Goal: Transaction & Acquisition: Book appointment/travel/reservation

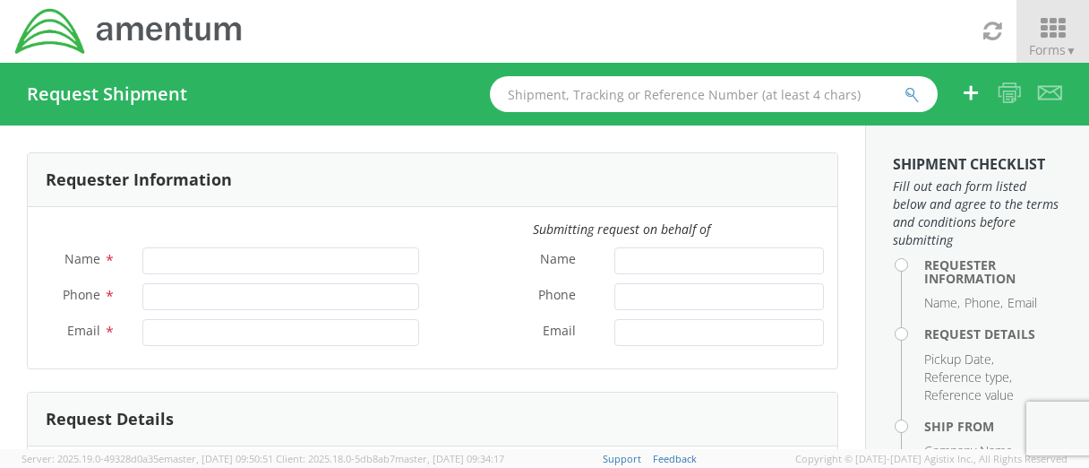
click at [1030, 26] on icon at bounding box center [1052, 28] width 83 height 25
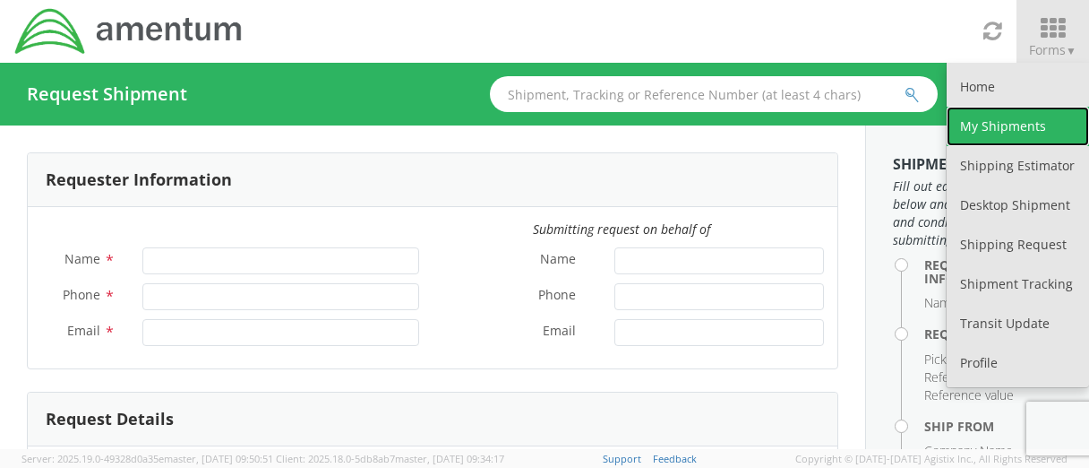
click at [990, 123] on link "My Shipments" at bounding box center [1018, 126] width 142 height 39
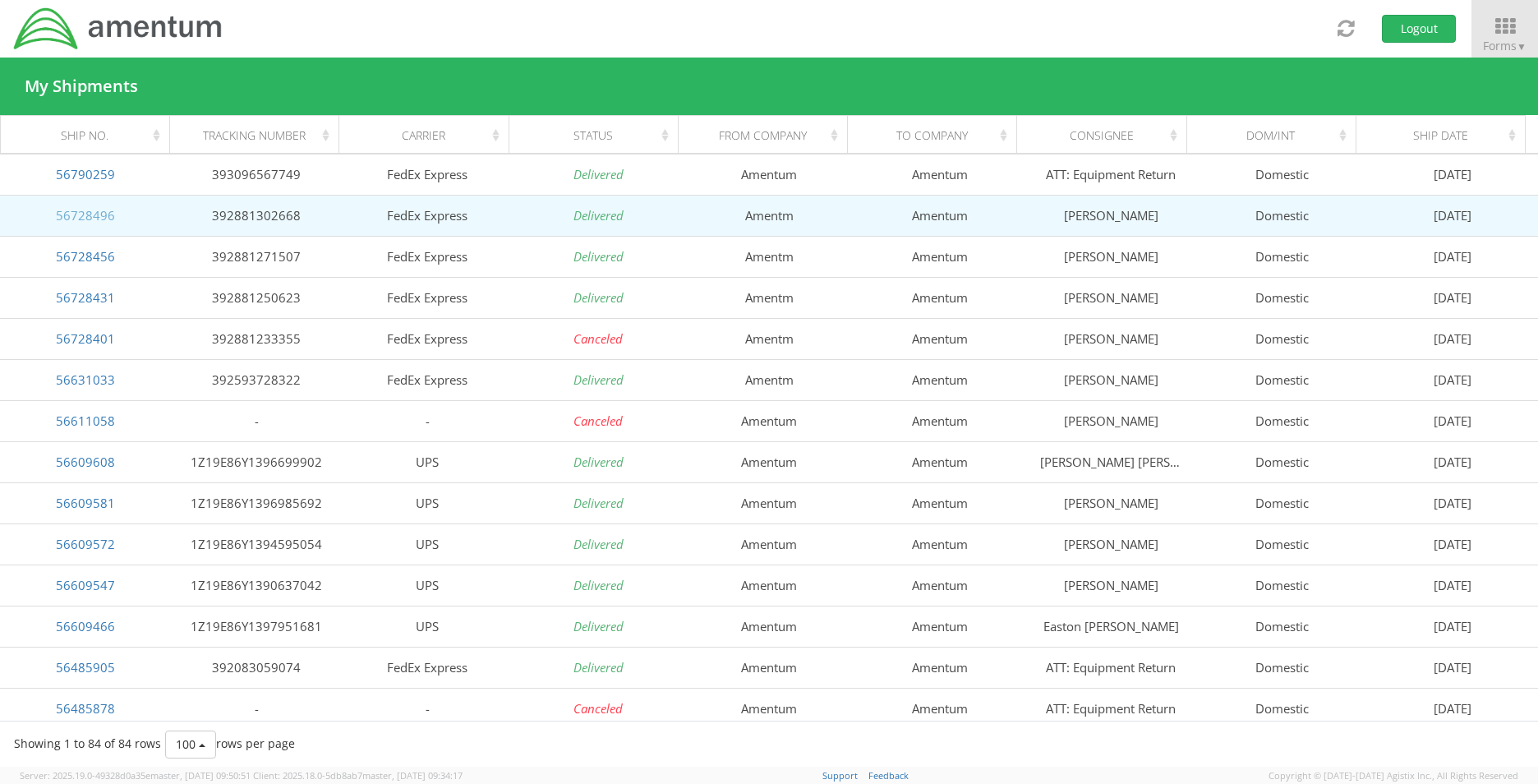
click at [87, 211] on link "56728496" at bounding box center [85, 215] width 60 height 17
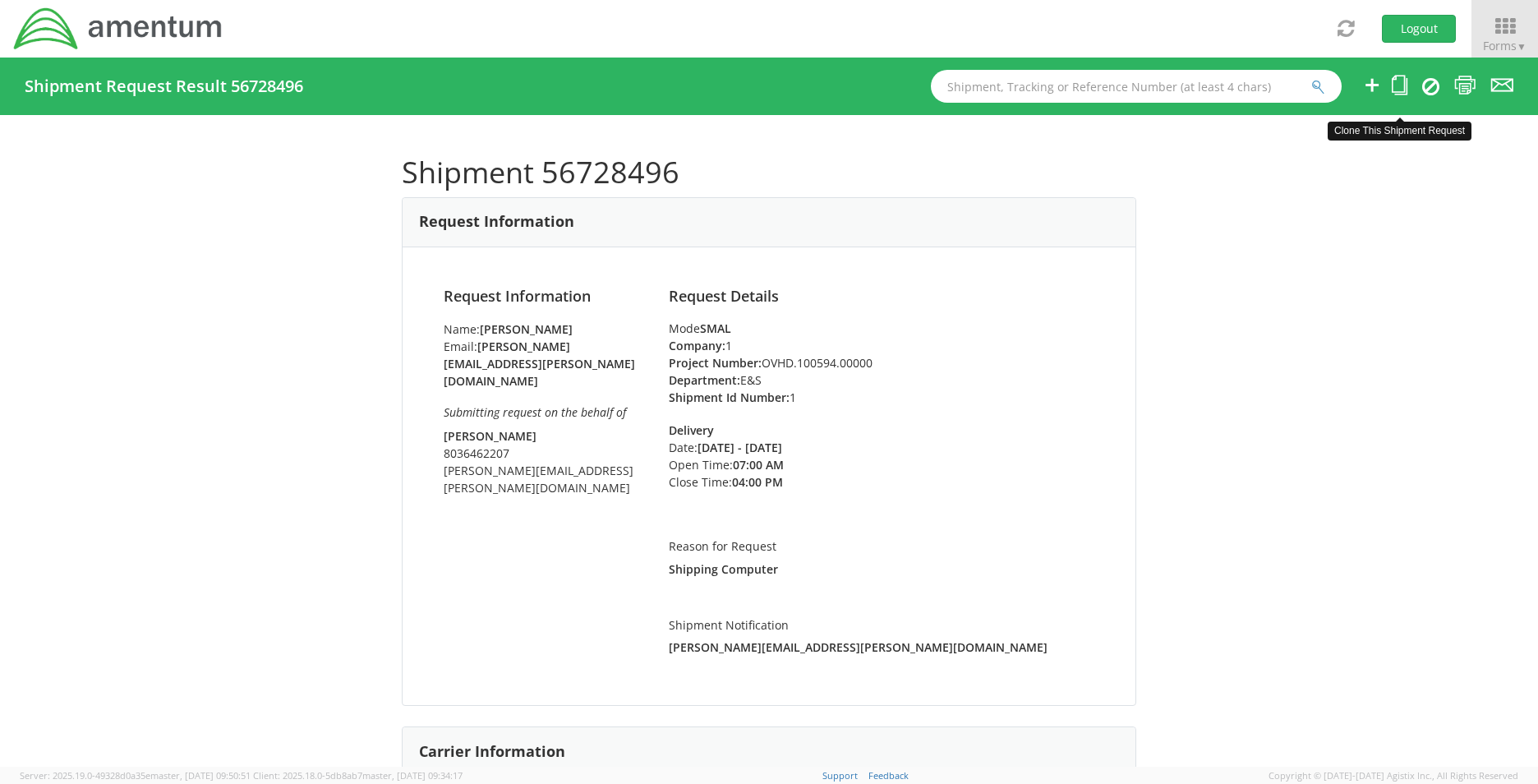
click at [1385, 80] on ul at bounding box center [1427, 86] width 172 height 58
click at [1397, 89] on icon at bounding box center [1400, 85] width 16 height 20
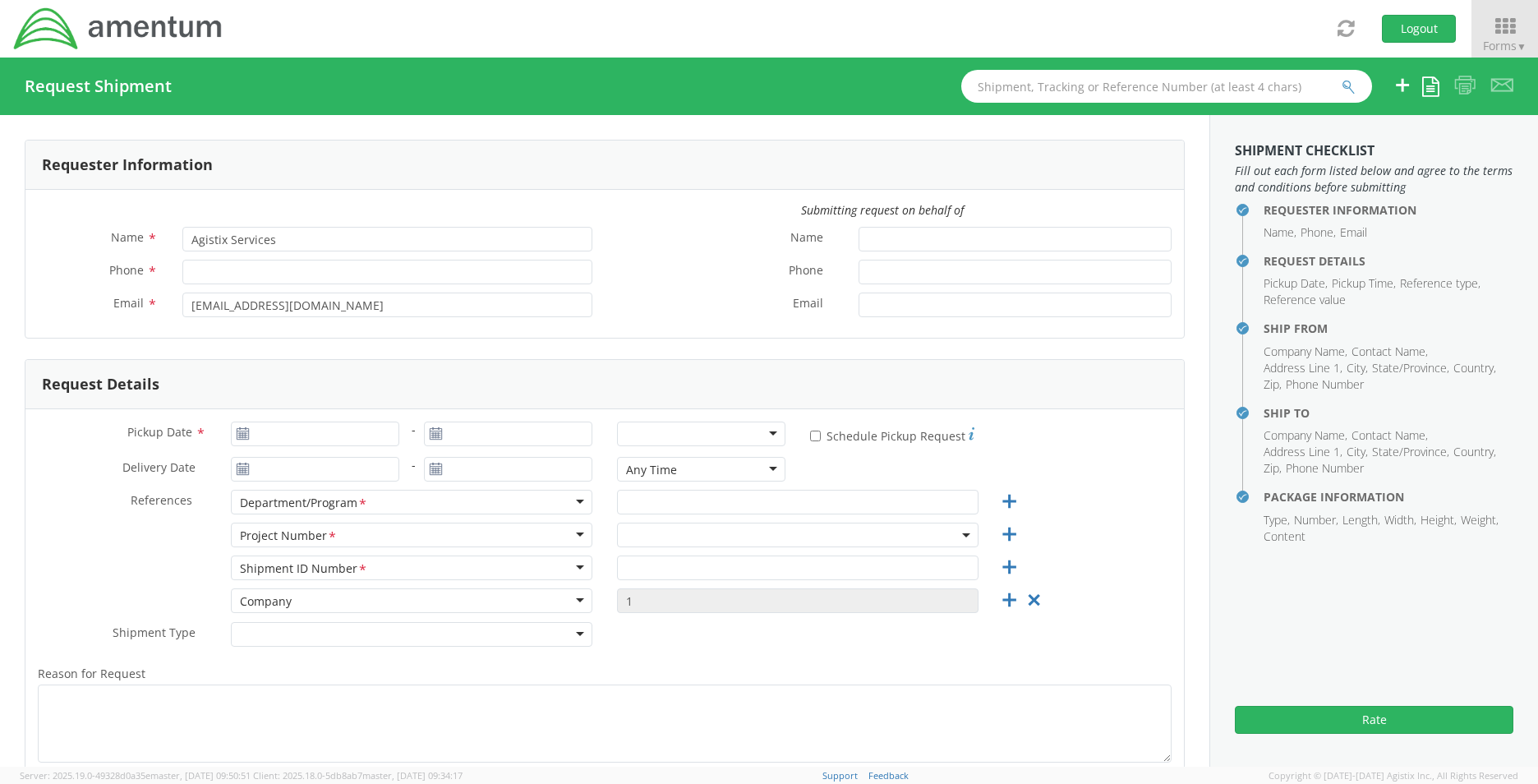
type input "Stacie Usry"
type input "803-502-9310"
type input "stacie.usry@amentum.com"
type input "Jim Willison"
type input "8036462207"
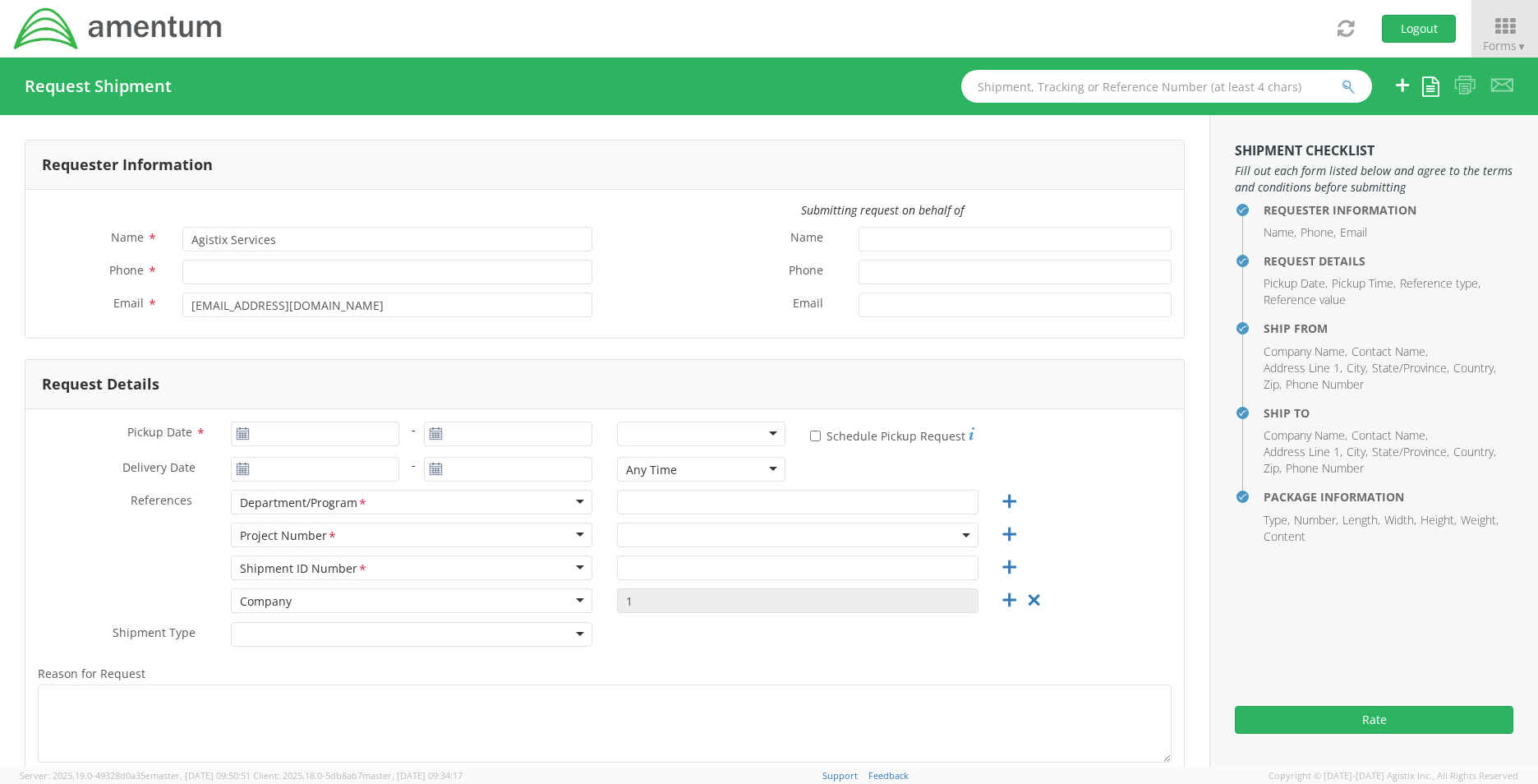
type input "jim.willison@amentum.com"
type input "09/05/2025"
type input "09/08/2025"
type input "09/04/2025"
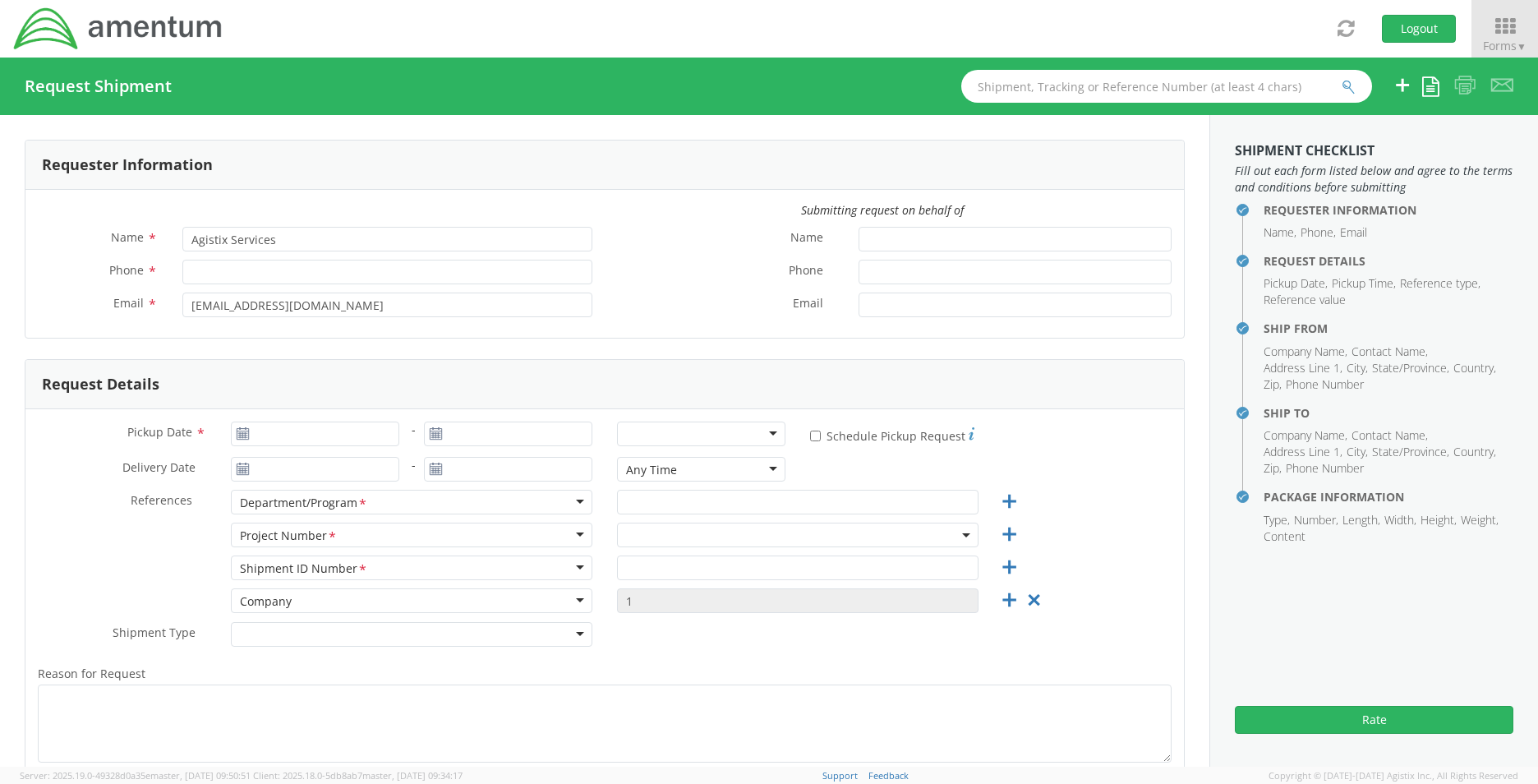
type input "E&S"
type input "1"
type textarea "Shipping Computer"
select select
type input "Amentm"
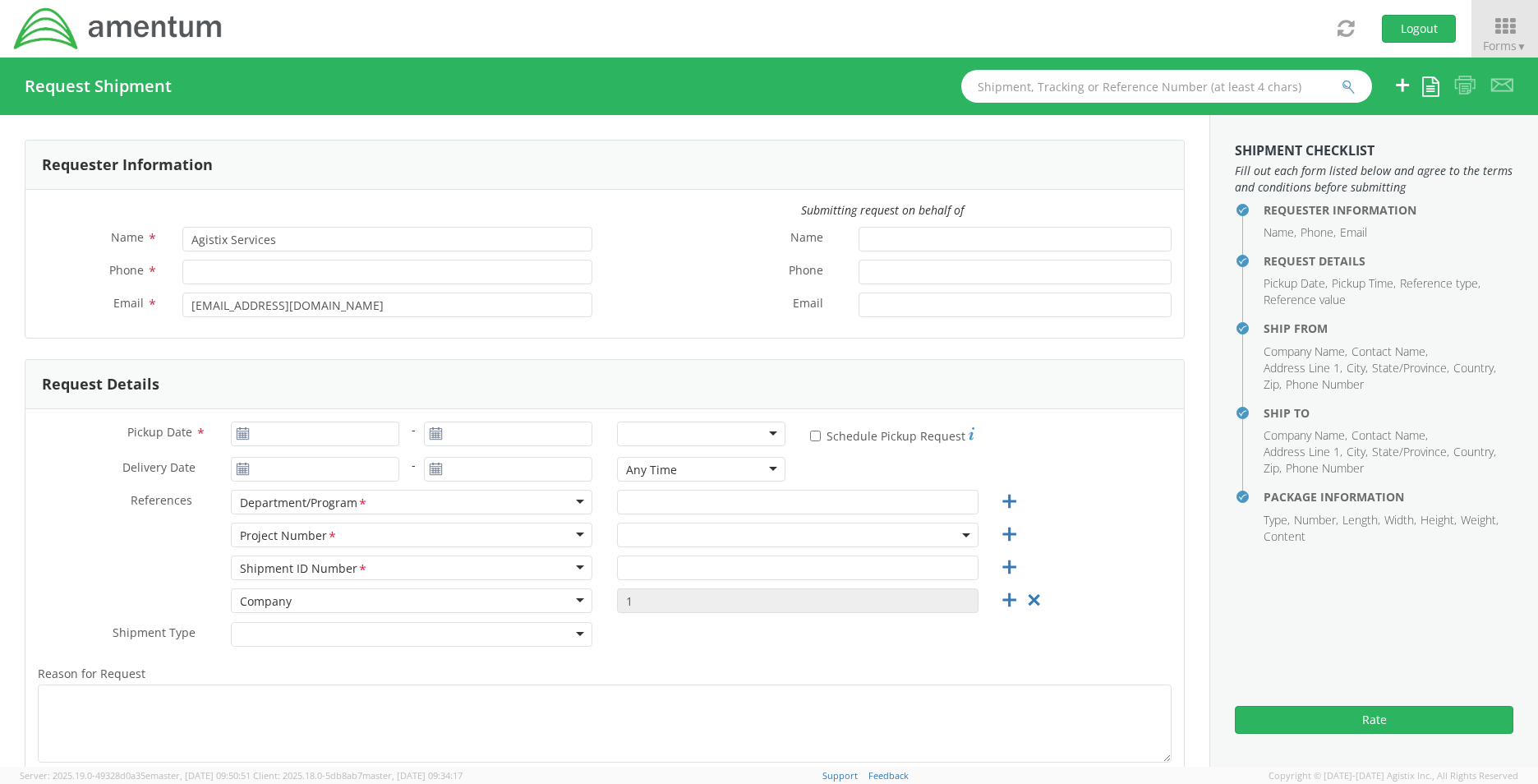
type input "8743 Alister Drive"
type input "Melbourne"
type input "32940"
type input "Jim Willison"
type input "8036462207"
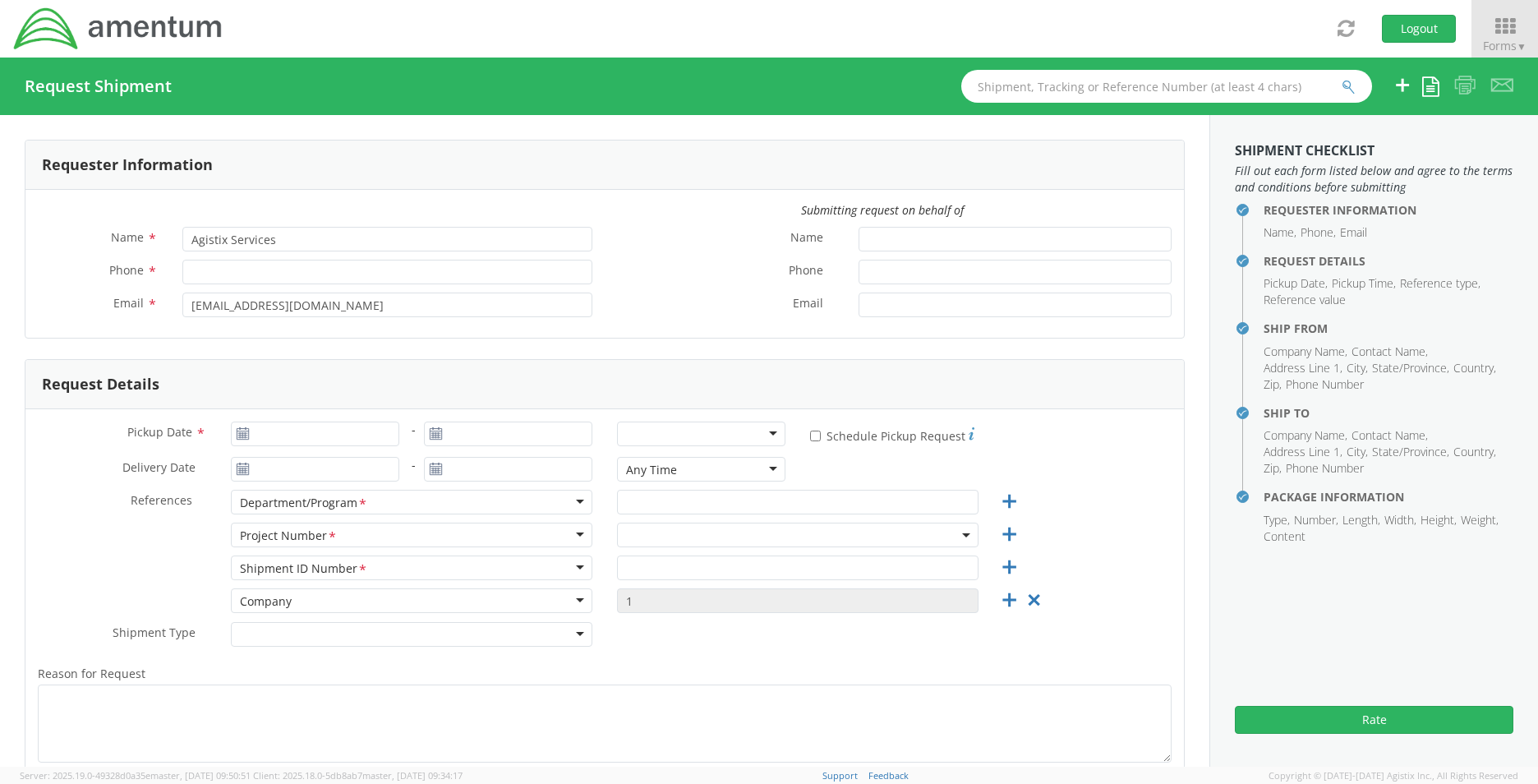
type input "jim.willison@amentum.com"
checkbox input "true"
select select
type input "Amentum"
type input "4145 Fringetree Loop"
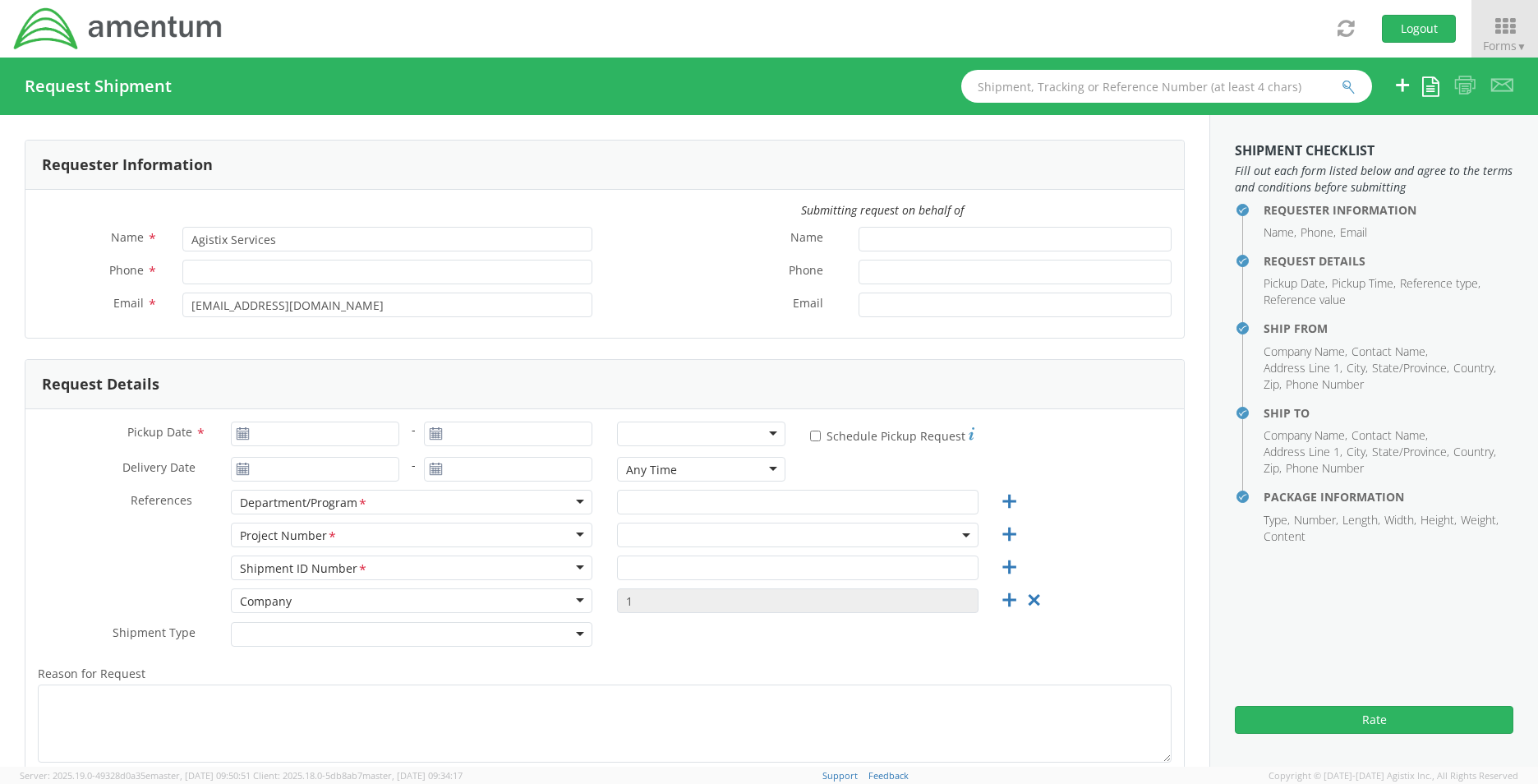
type input "Aiken"
type input "29803"
type input "Randall Homan"
type input "314-640-6975"
type input "randall.homan@amentum.com"
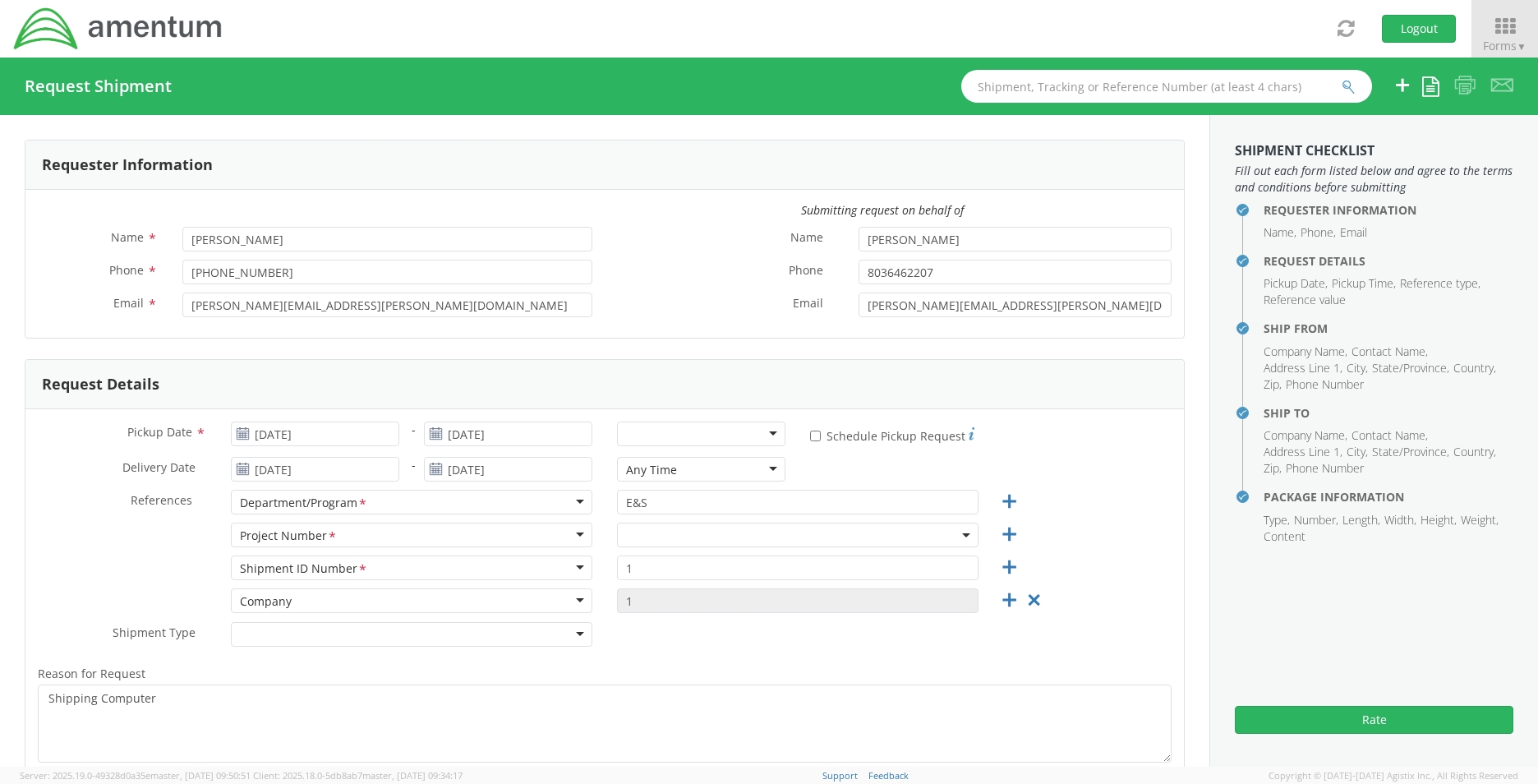
scroll to position [83, 0]
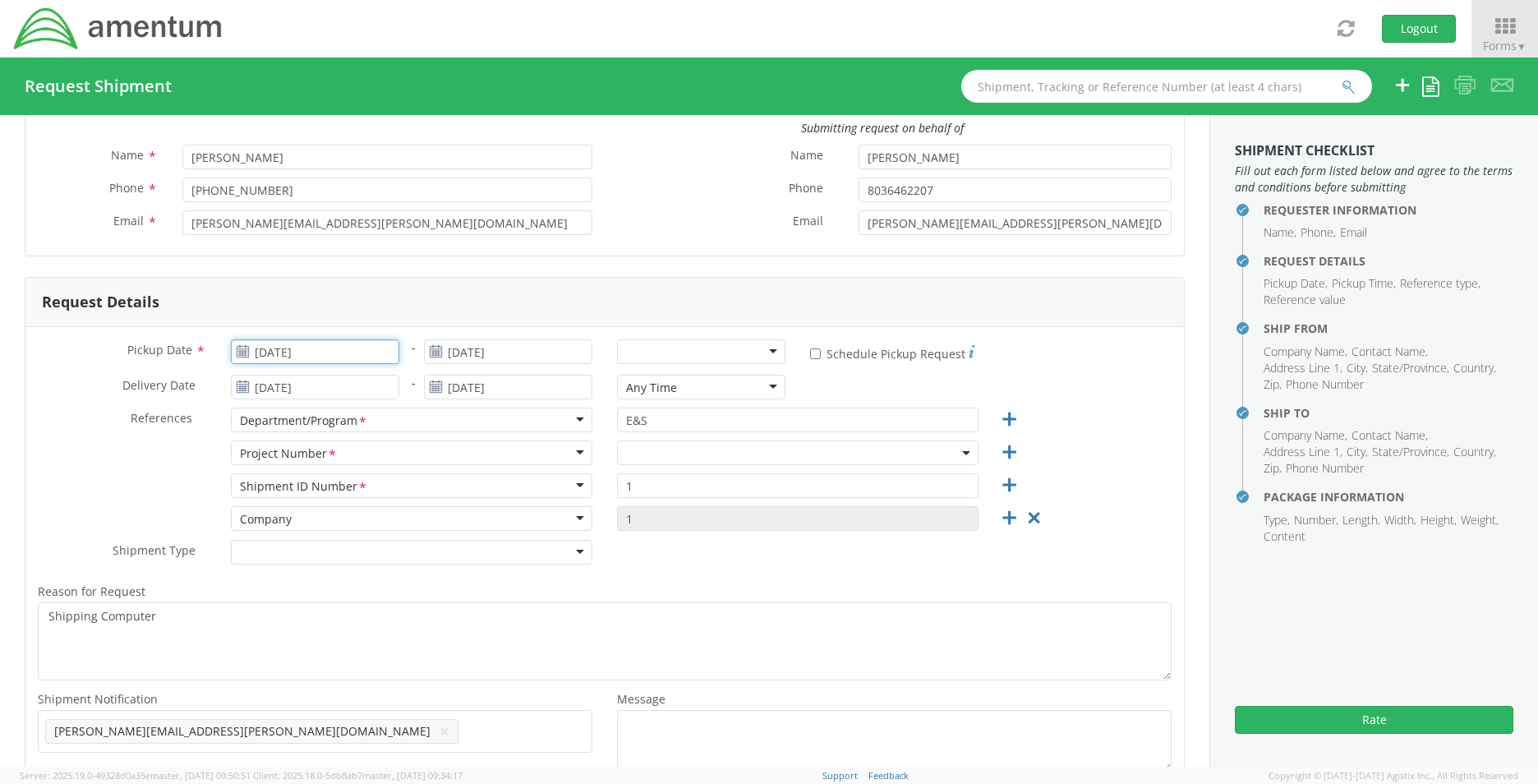
click at [356, 349] on input "09/05/2025" at bounding box center [315, 351] width 169 height 25
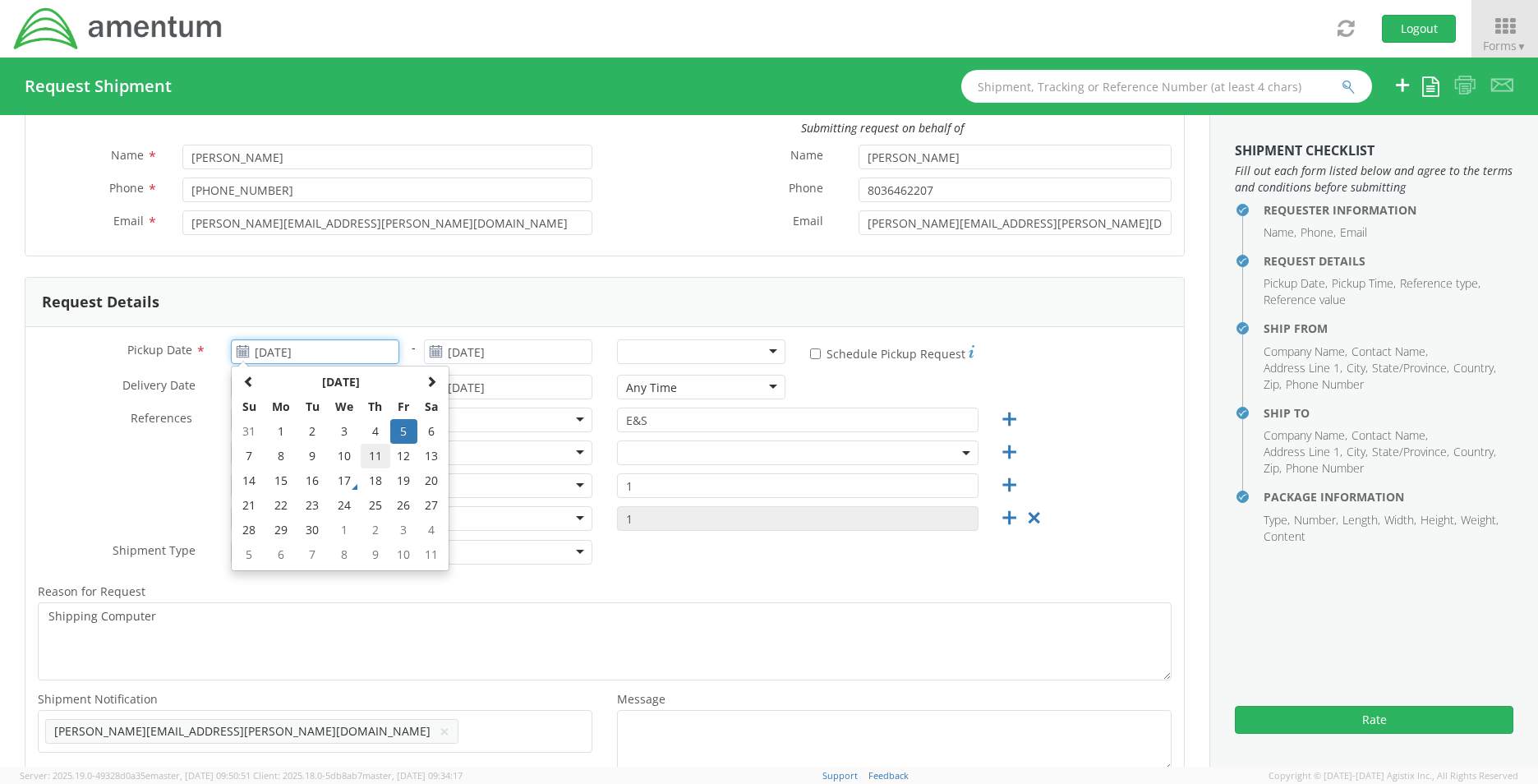
select select
click at [340, 458] on td "10" at bounding box center [345, 456] width 35 height 25
type input "09/10/2025"
select select "OVHD.100594.00000"
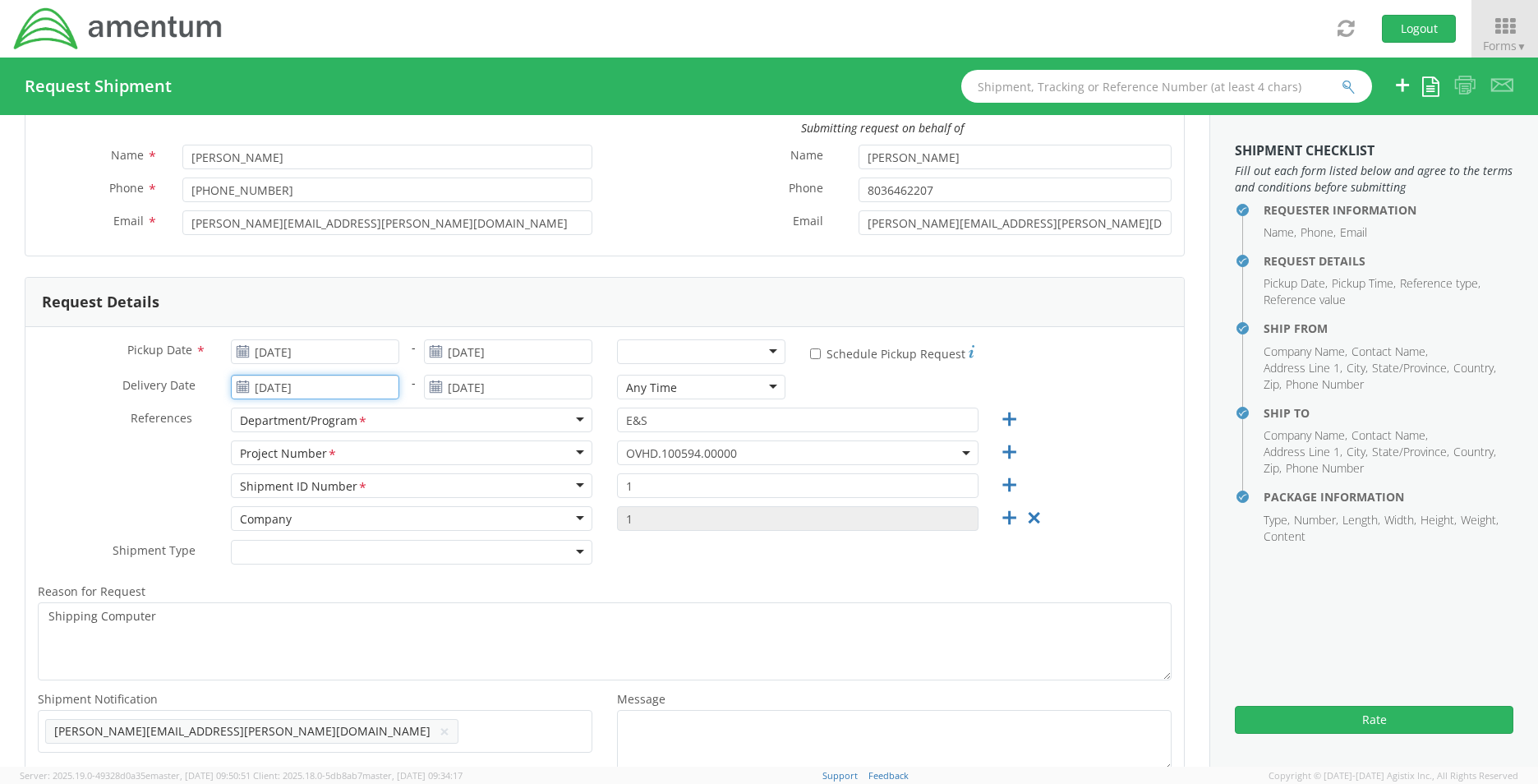
click at [331, 394] on input "09/08/2025" at bounding box center [315, 387] width 169 height 25
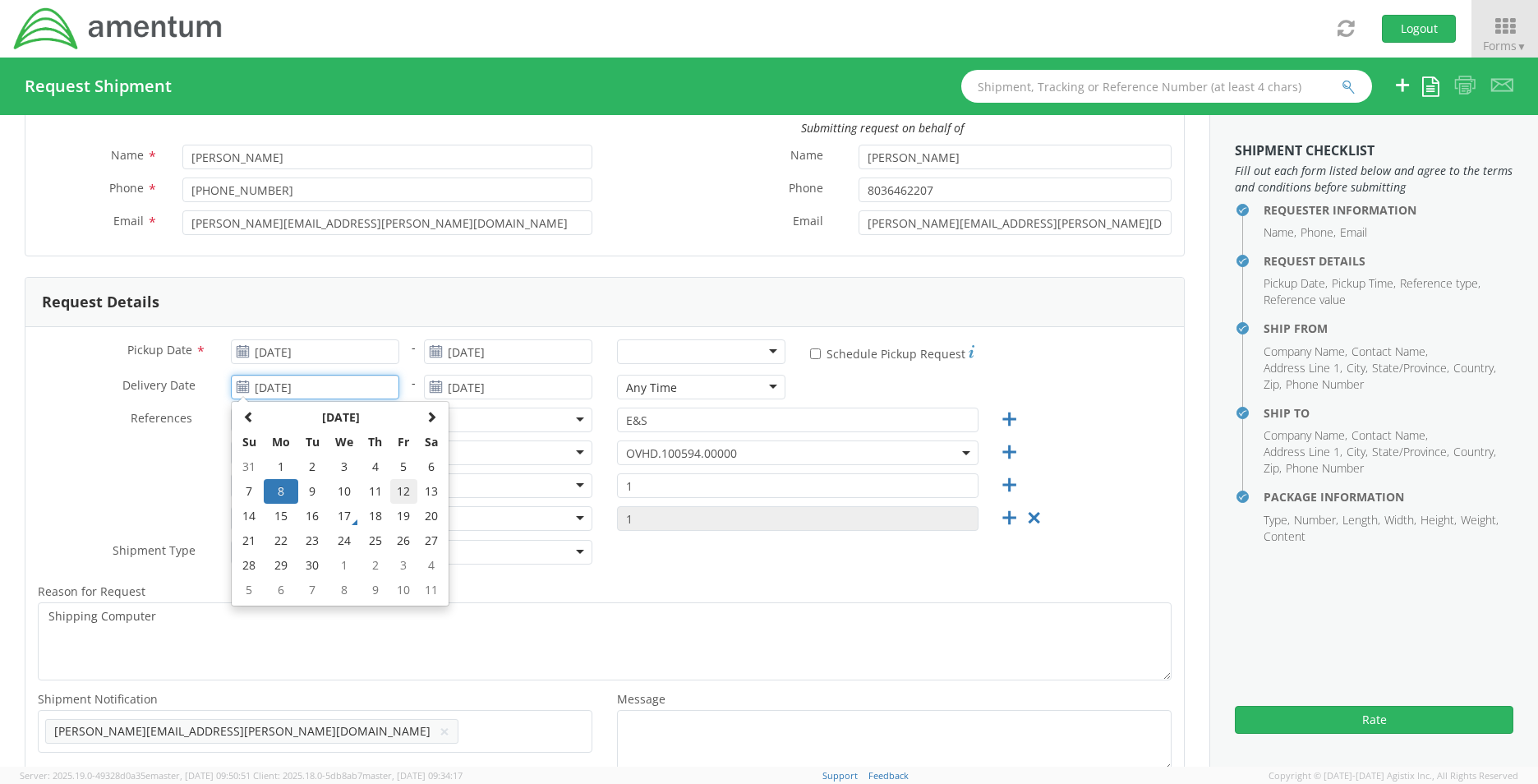
click at [395, 487] on td "12" at bounding box center [404, 491] width 28 height 25
type input "09/12/2025"
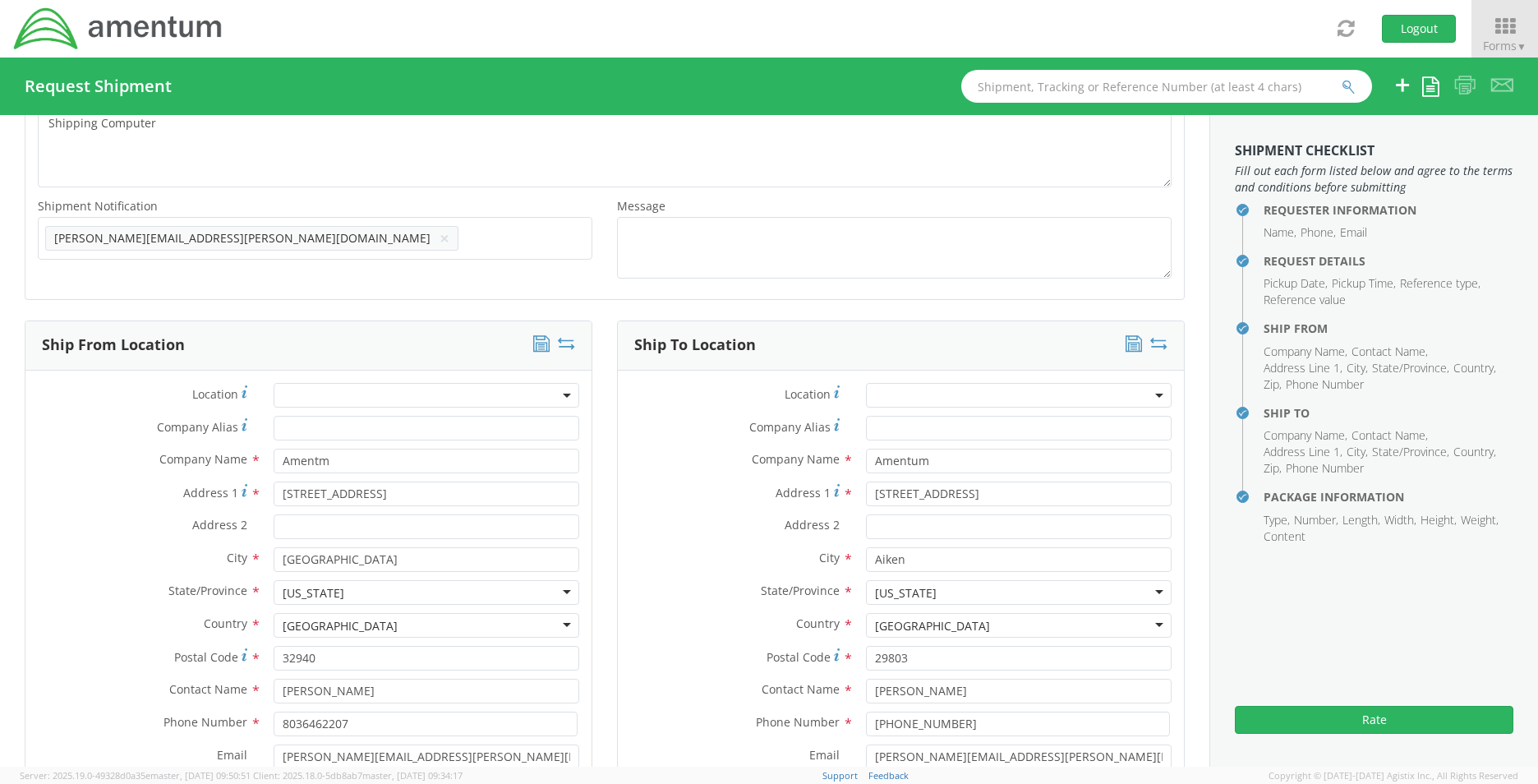
scroll to position [739, 0]
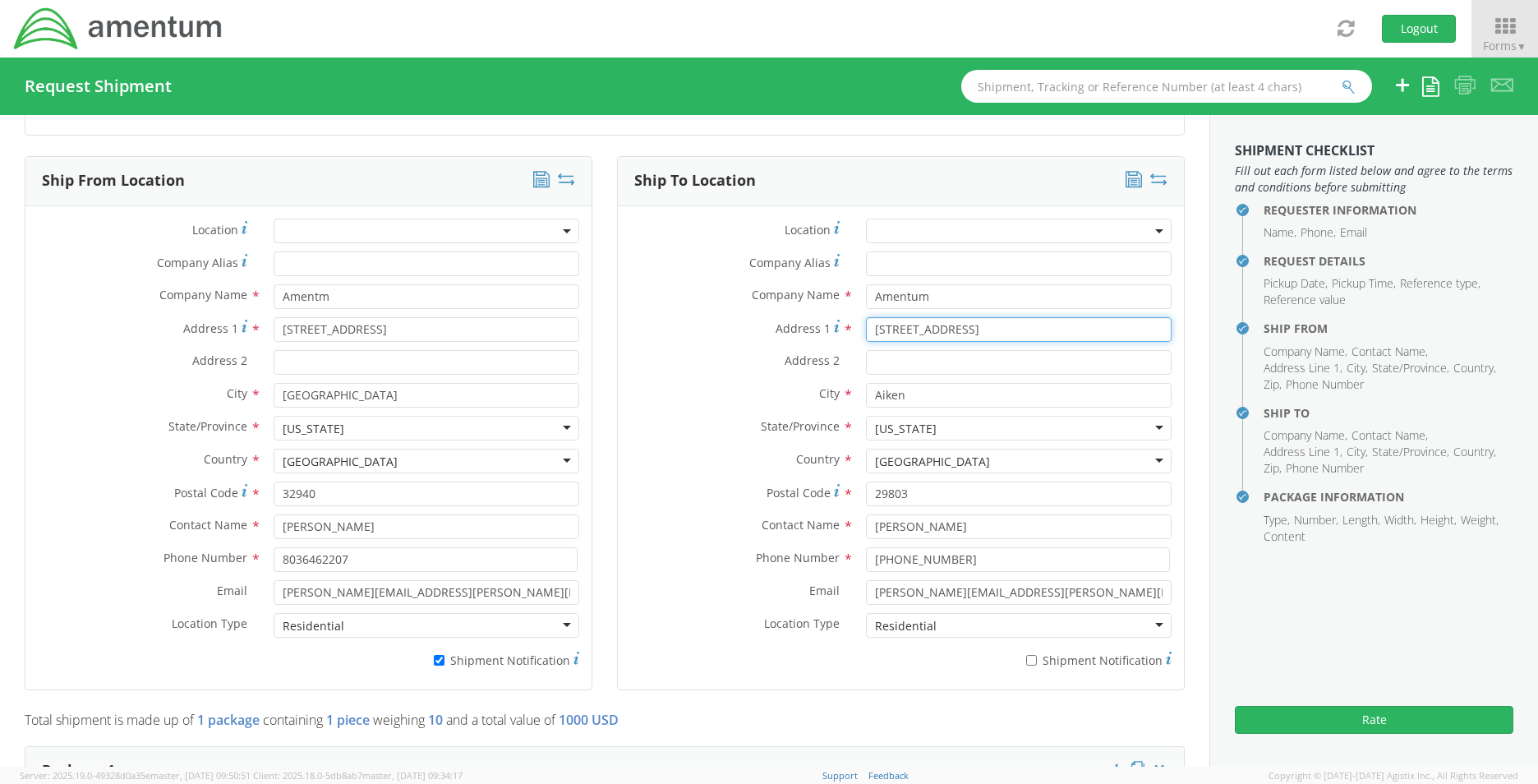
drag, startPoint x: 991, startPoint y: 327, endPoint x: 730, endPoint y: 334, distance: 261.1
click at [730, 334] on div "Address 1 * 4145 Fringetree Loop" at bounding box center [901, 329] width 566 height 25
type input "103 Willbrook Lane"
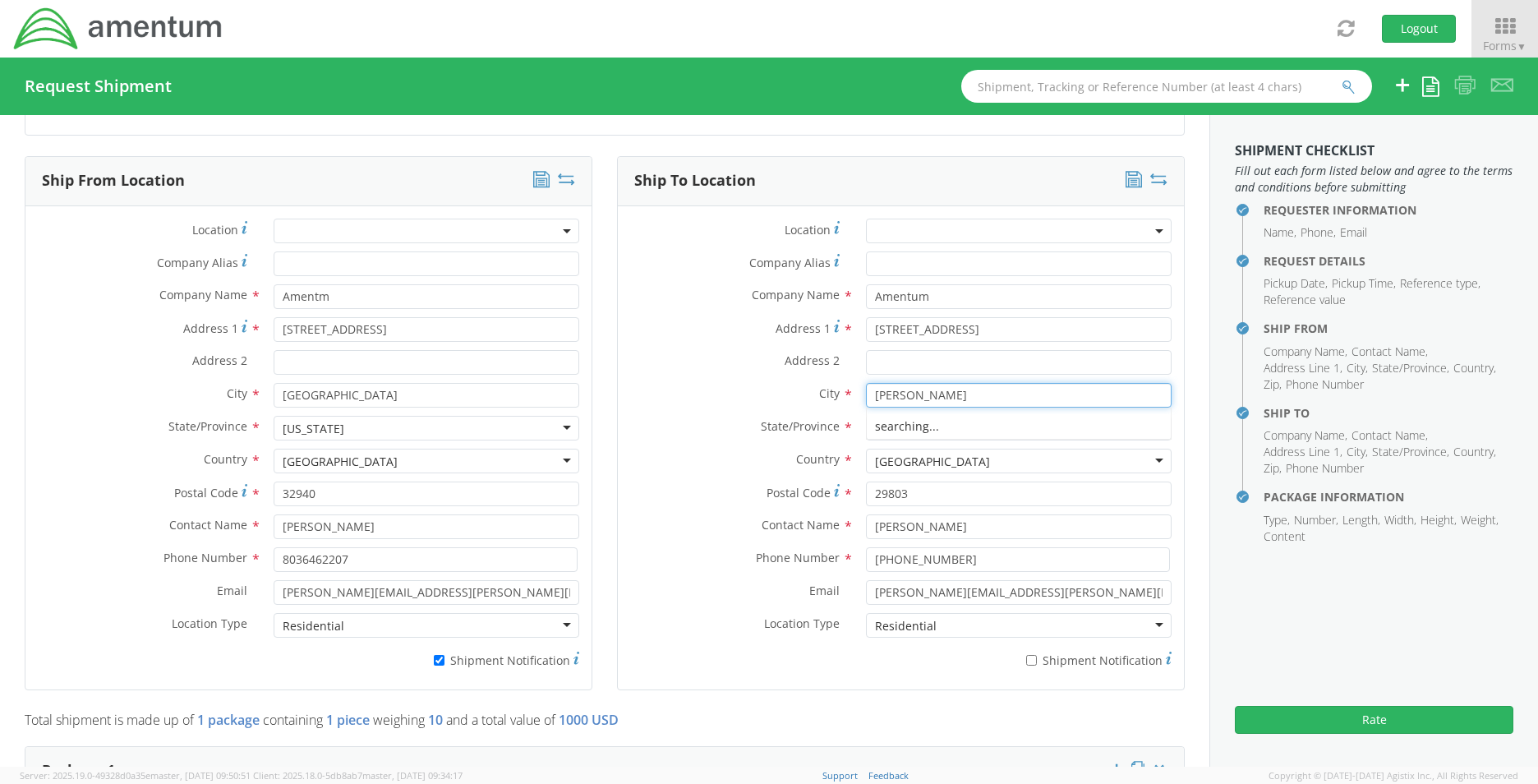
type input "Clinton"
type input "Ten"
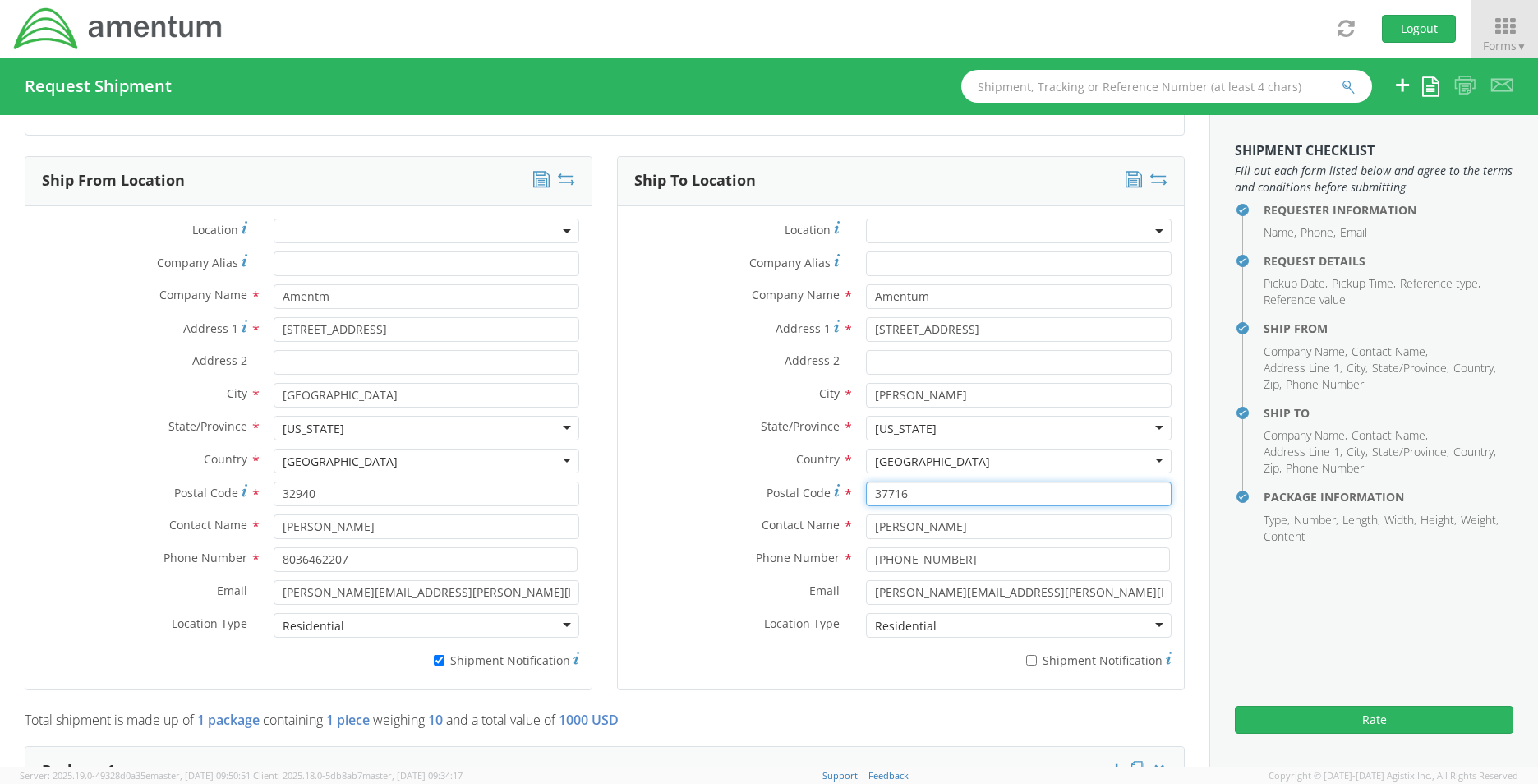
type input "37716"
type input "Kristan Wessels"
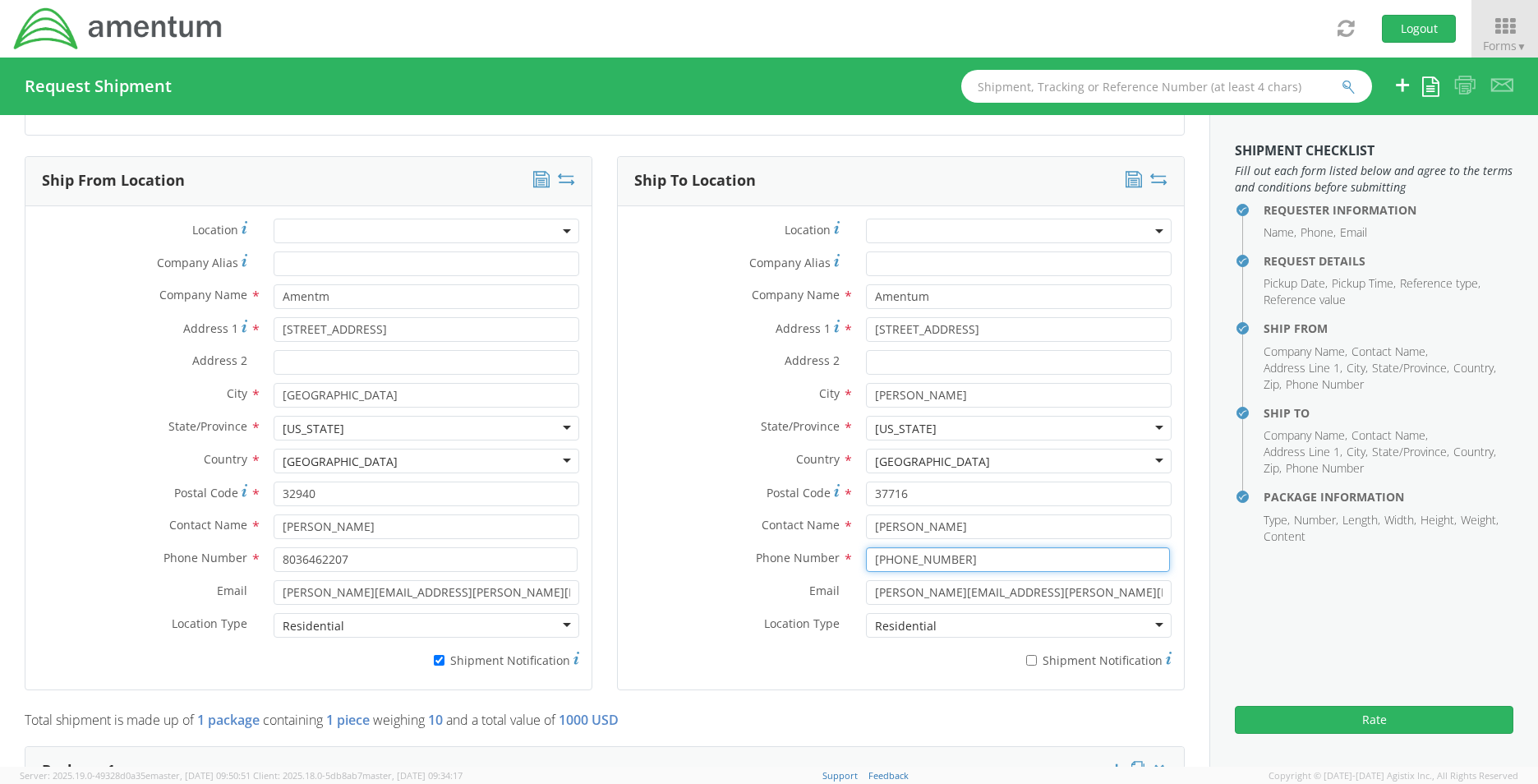
type input "864-993-65414"
click at [1054, 599] on input "randall.homan@amentum.com" at bounding box center [1018, 592] width 305 height 25
drag, startPoint x: 1051, startPoint y: 591, endPoint x: 704, endPoint y: 564, distance: 348.0
click at [704, 564] on div "Location * Company Alias * Company Name * Amentum Address 1 * 103 Willbrook Lan…" at bounding box center [901, 447] width 566 height 458
paste input "kristan.wessels"
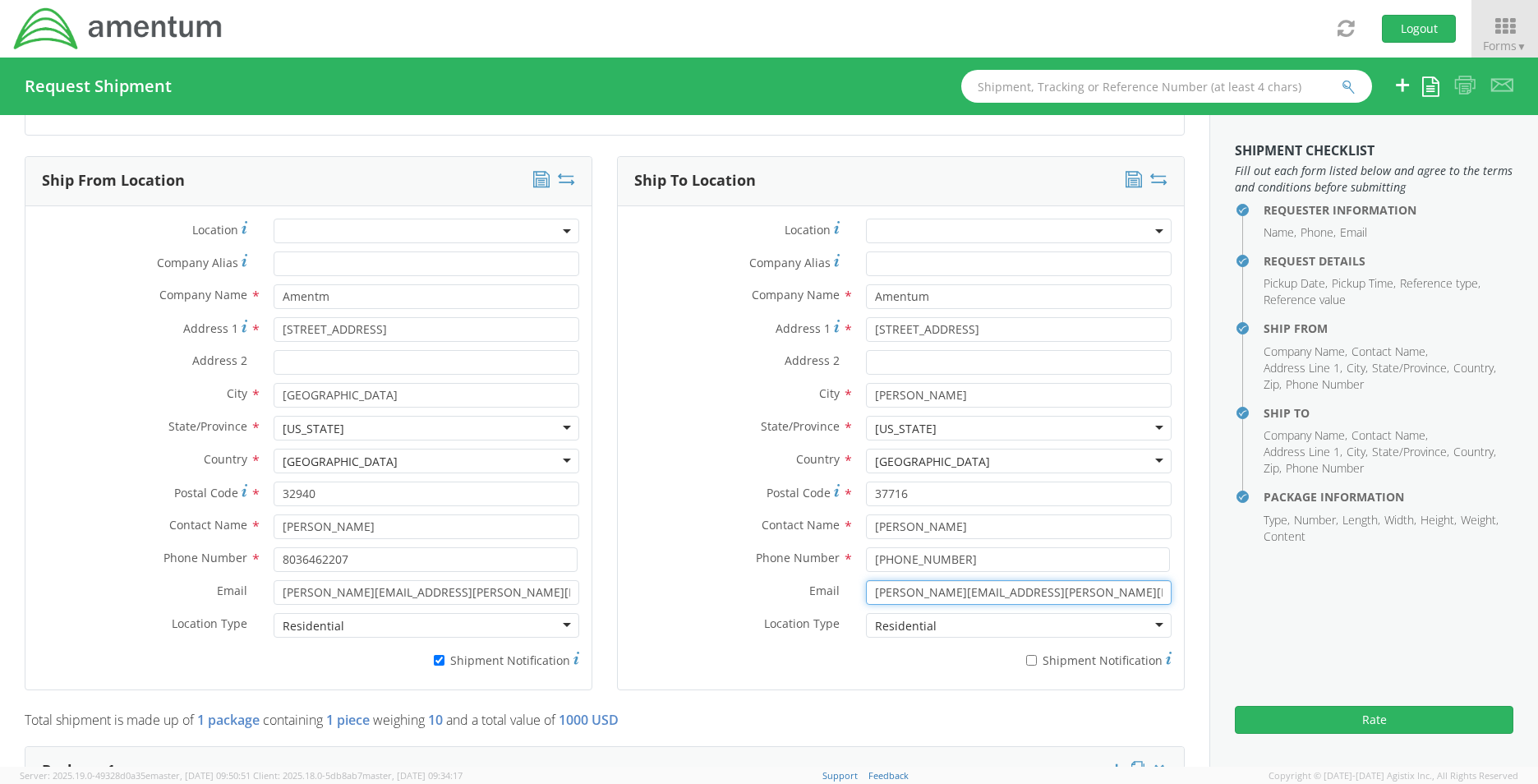
type input "kristan.wessels@amentum.com"
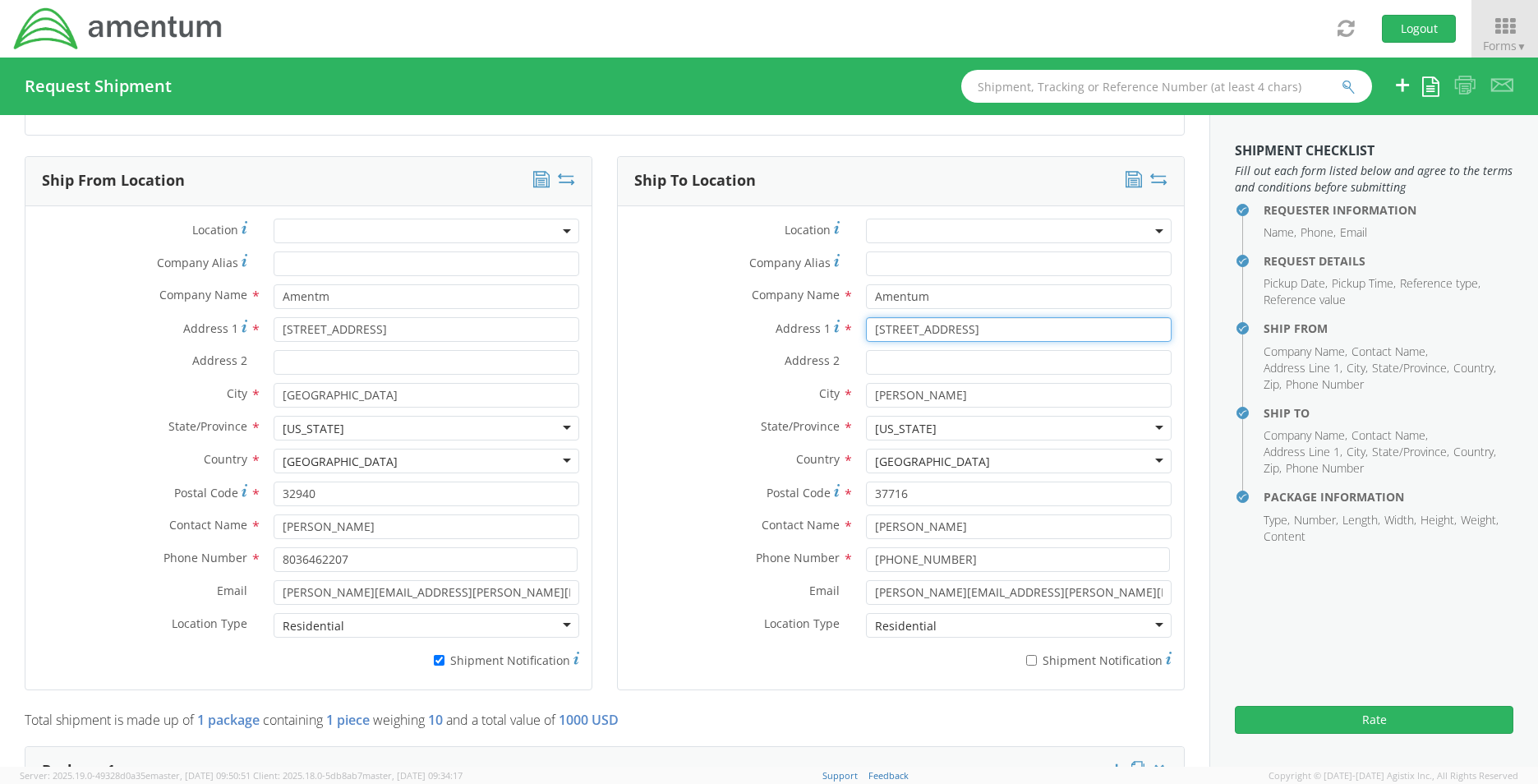
drag, startPoint x: 979, startPoint y: 336, endPoint x: 752, endPoint y: 320, distance: 227.6
click at [752, 320] on div "Address 1 * 103 Willbrook Lane" at bounding box center [901, 329] width 566 height 25
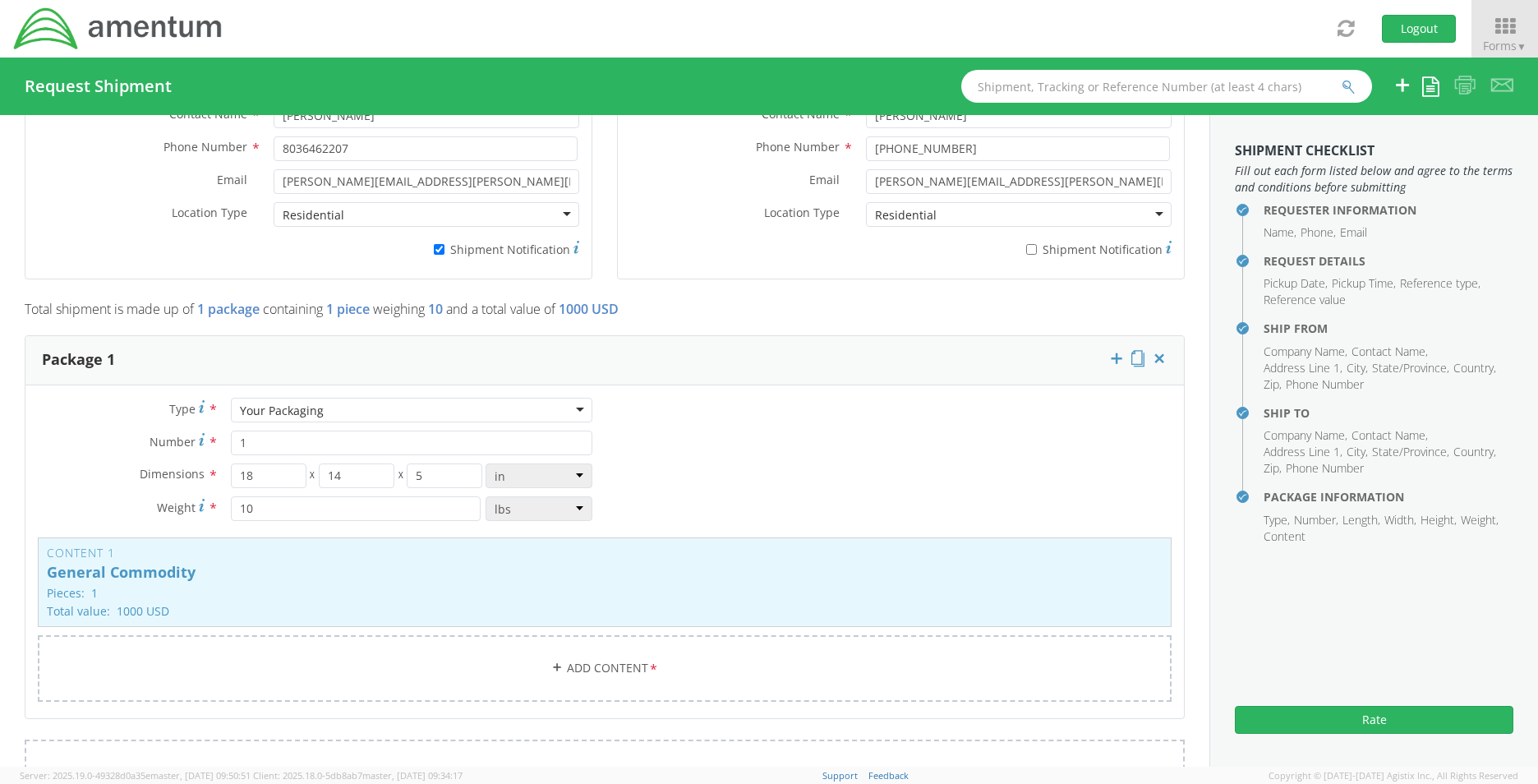
scroll to position [1397, 0]
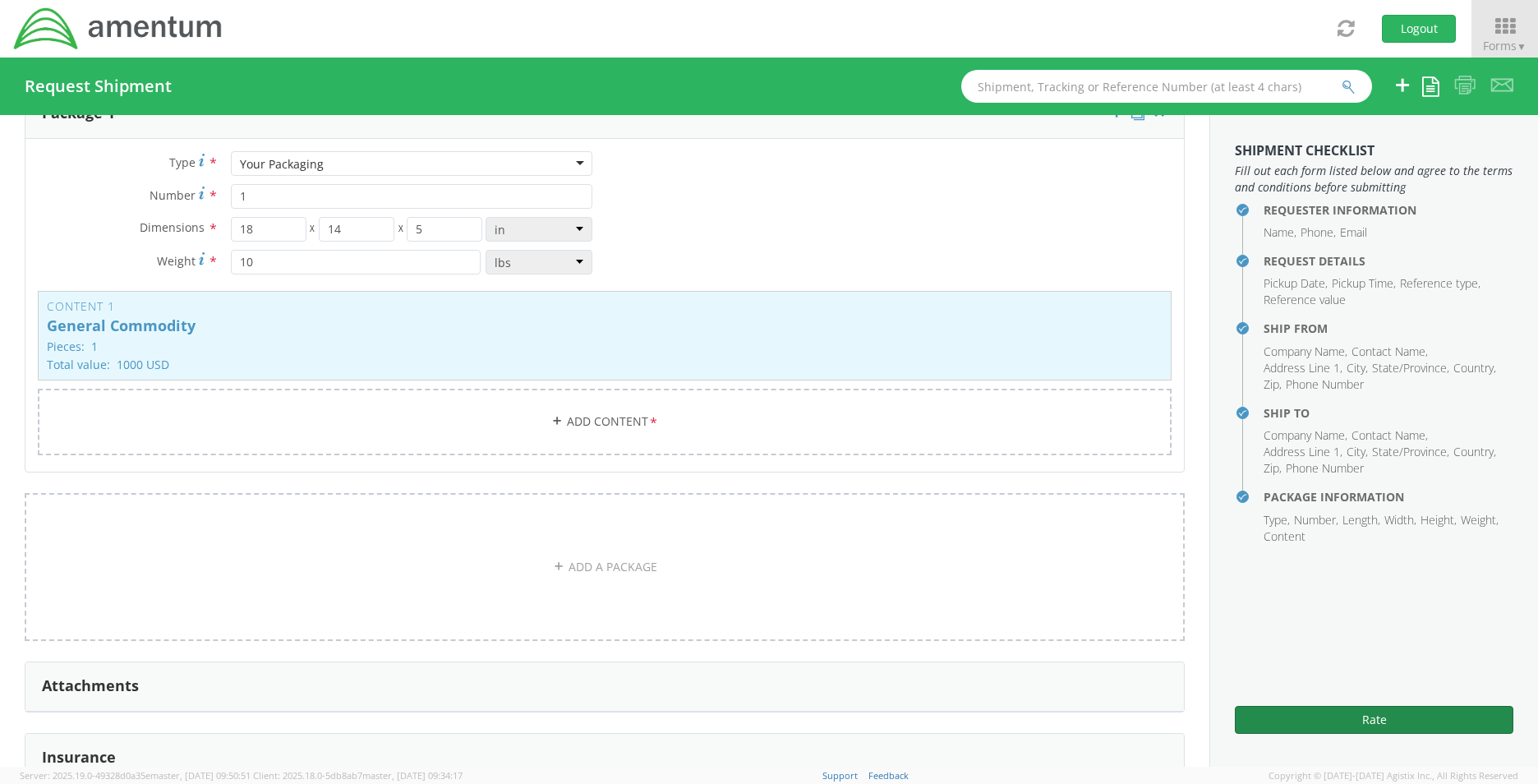
click at [1342, 715] on button "Rate" at bounding box center [1375, 720] width 279 height 28
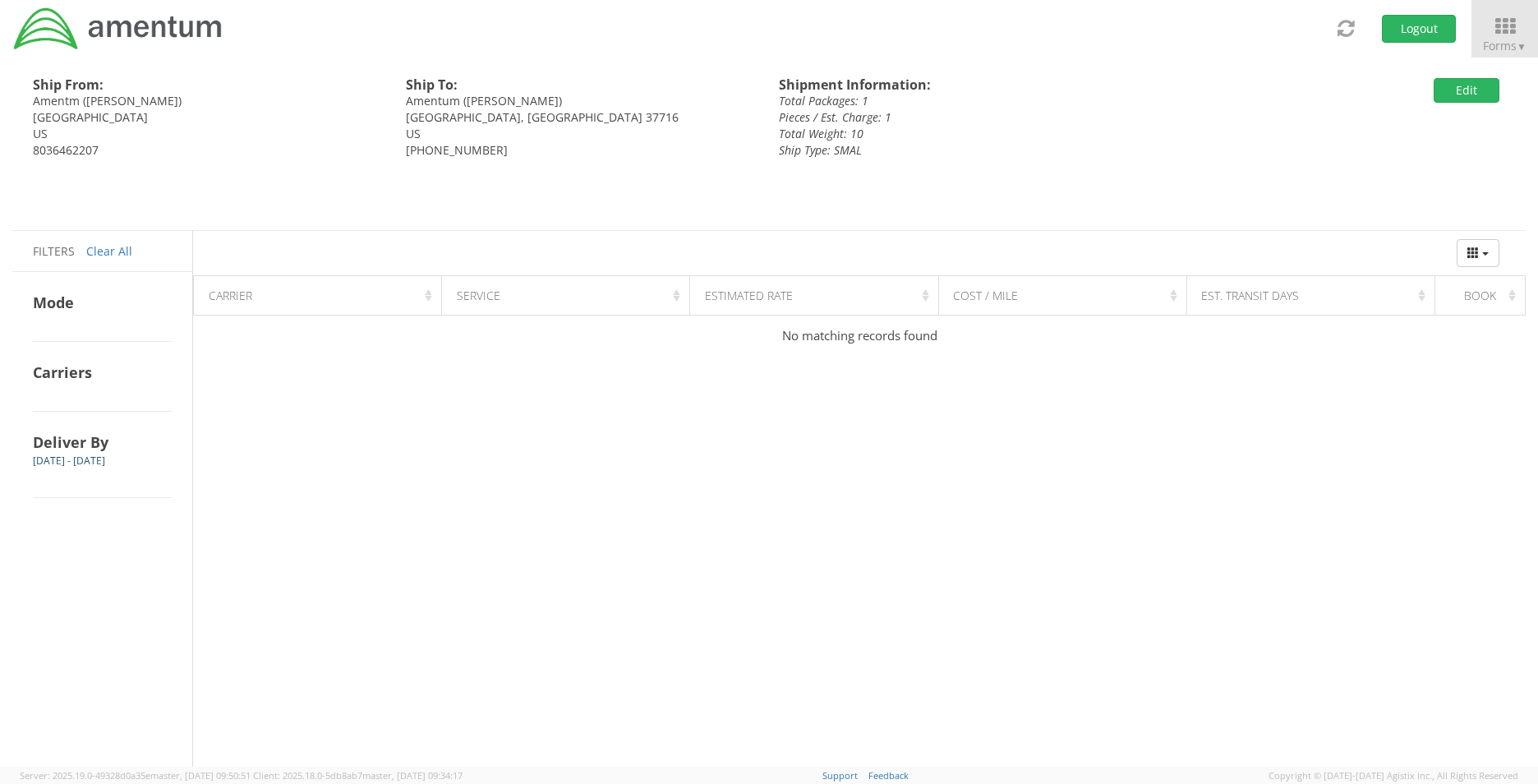
click at [659, 602] on div "Ship From: Amentm (Jim Willison) Melbourne, FL 32940 US 8036462207 Ship To: Ame…" at bounding box center [769, 412] width 1513 height 709
click at [1453, 85] on button "Edit" at bounding box center [1466, 90] width 66 height 25
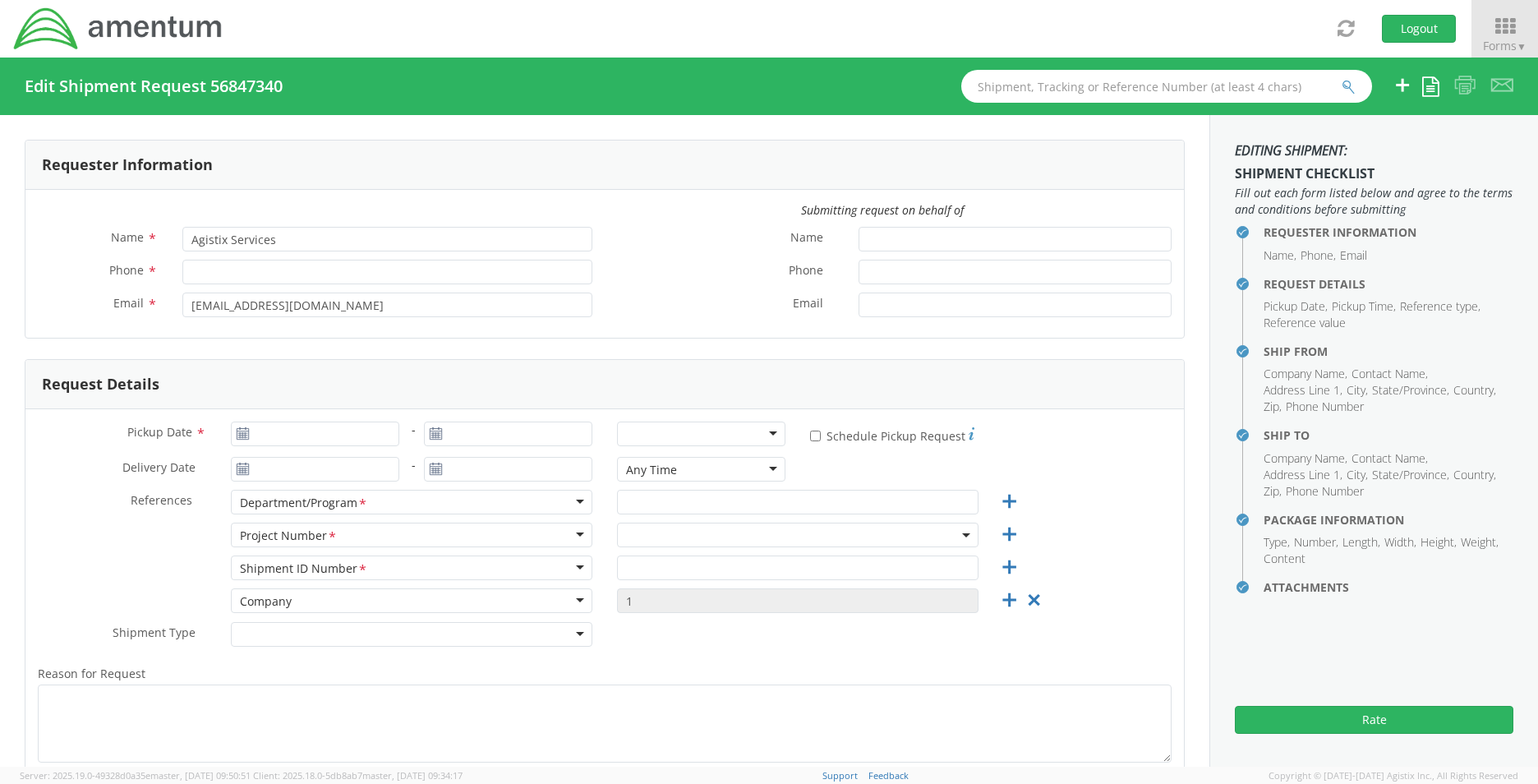
type input "Stacie Usry"
type input "803-502-9310"
type input "stacie.usry@amentum.com"
type input "Jim Willison"
type input "8036462207"
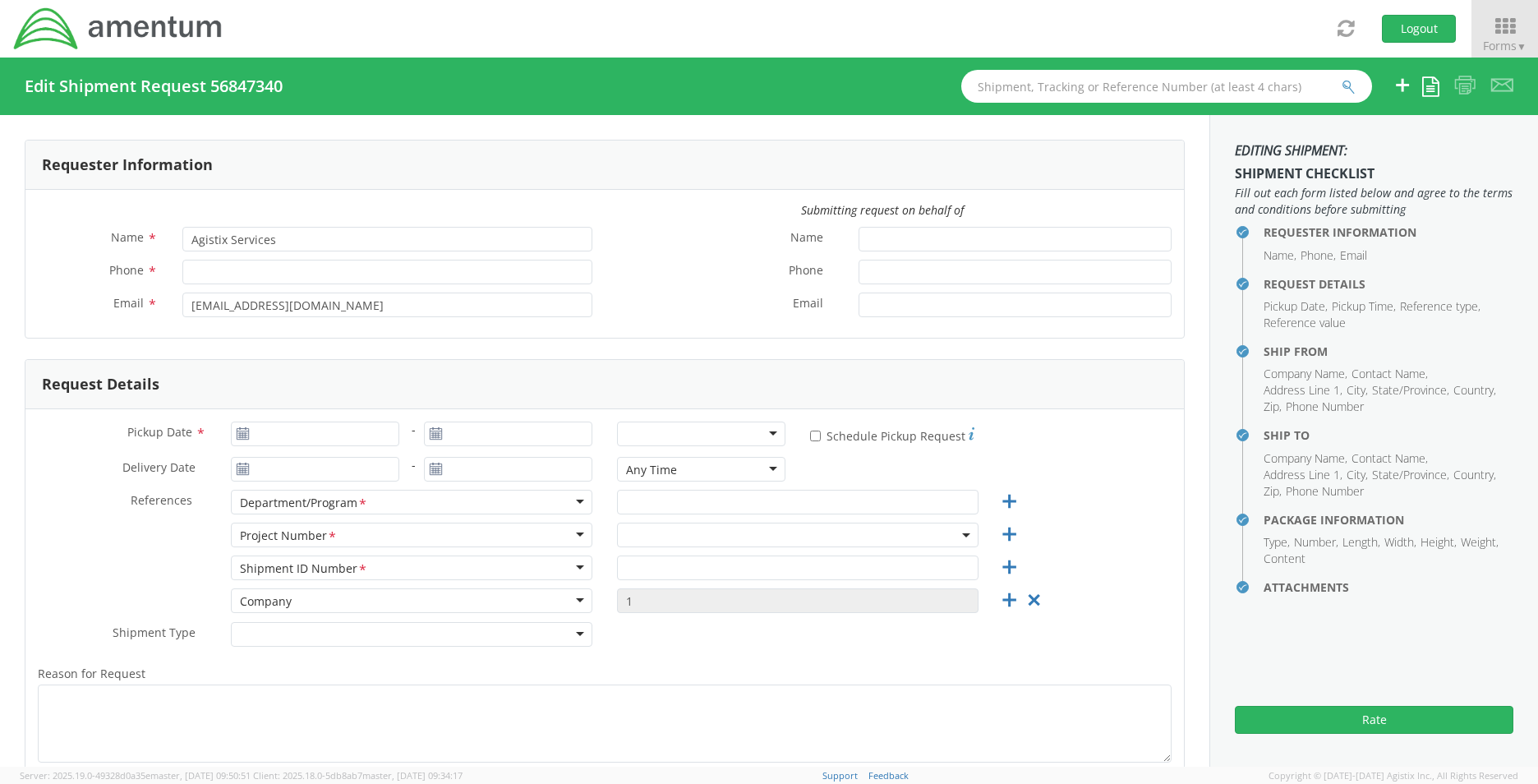
type input "jim.willison@amentum.com"
type input "09/10/2025"
type input "09/12/2025"
type input "09/04/2025"
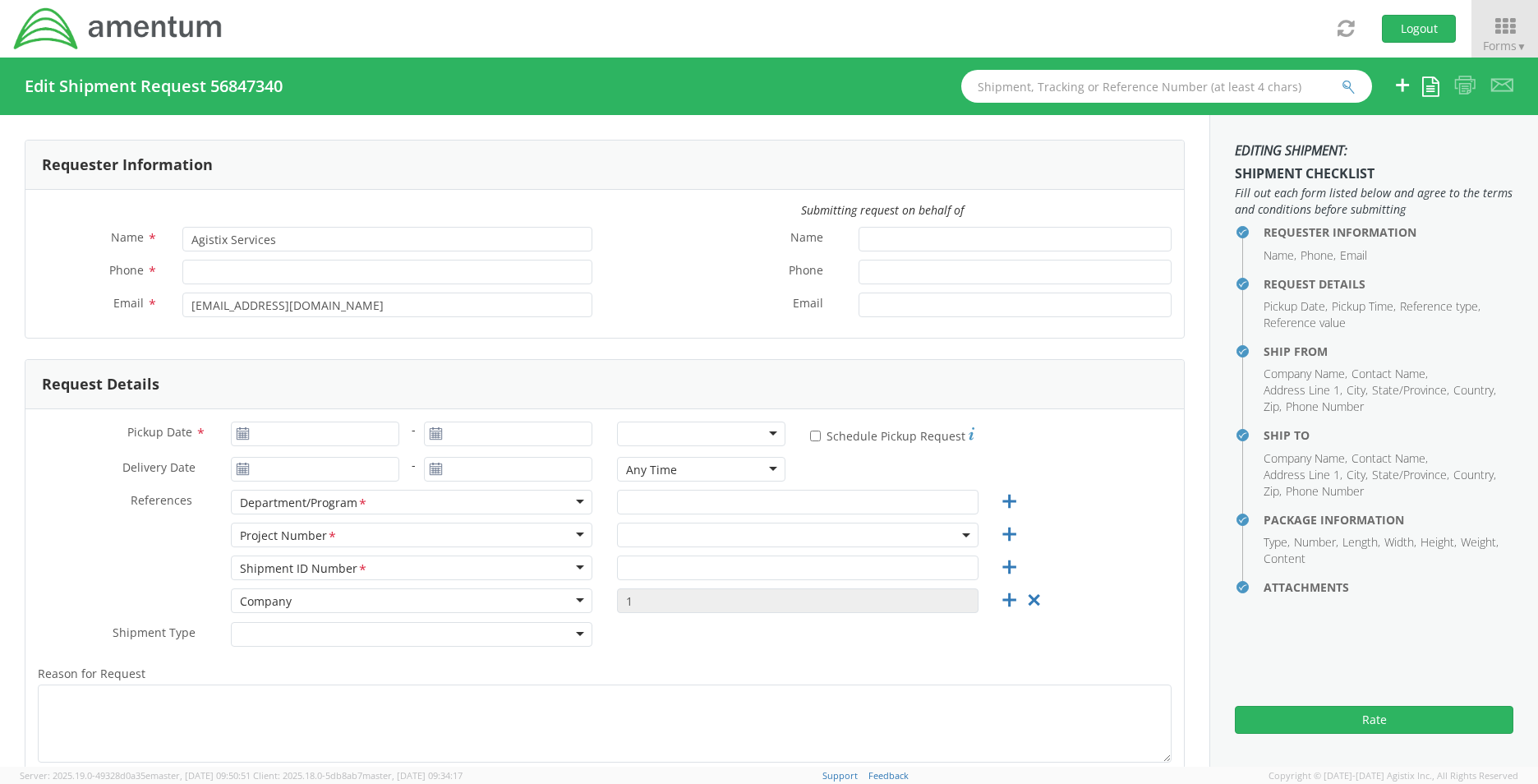
type input "E&S"
type input "1"
type textarea "Shipping Computer"
select select
type input "Amentm"
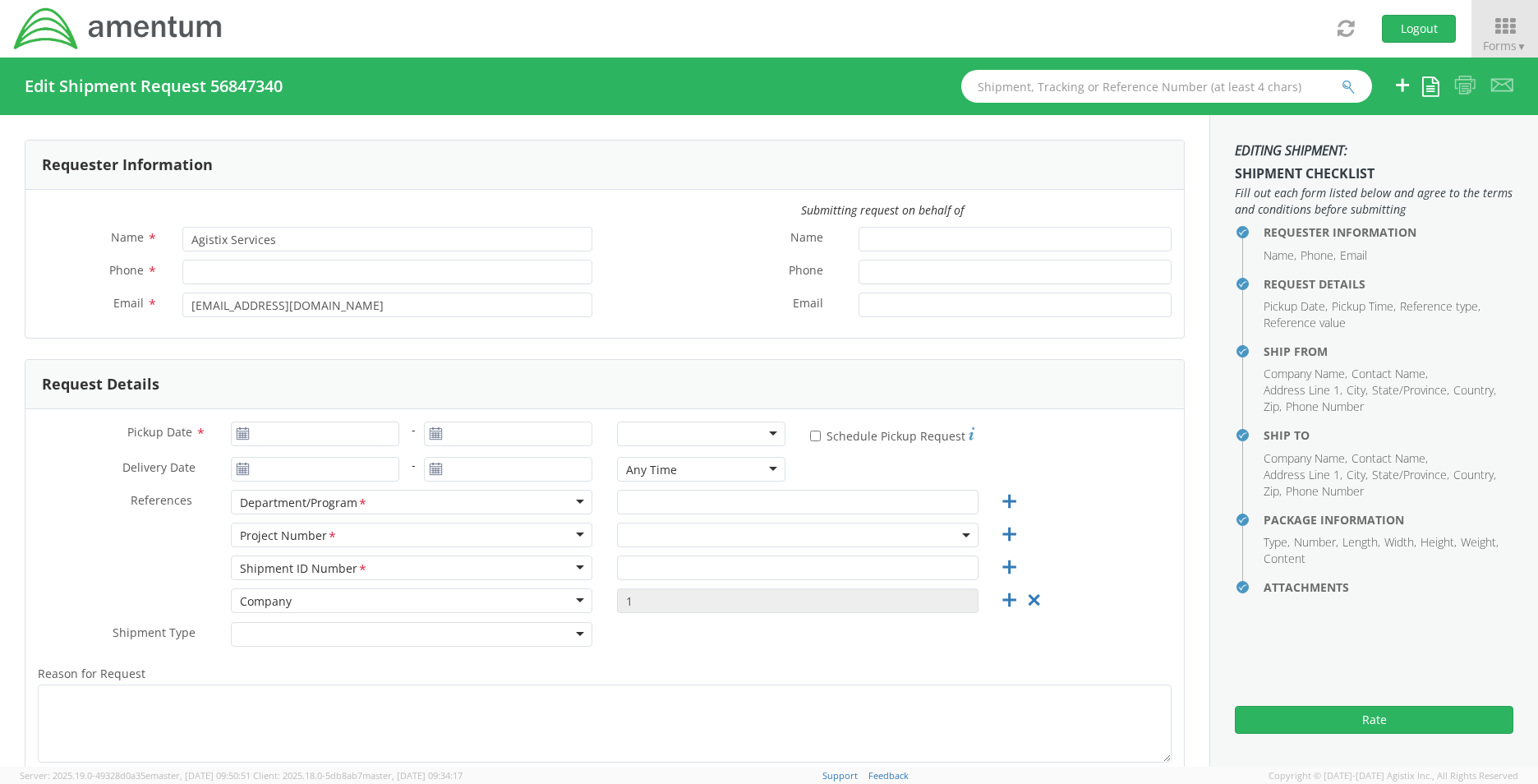
type input "8743 Alister Drive"
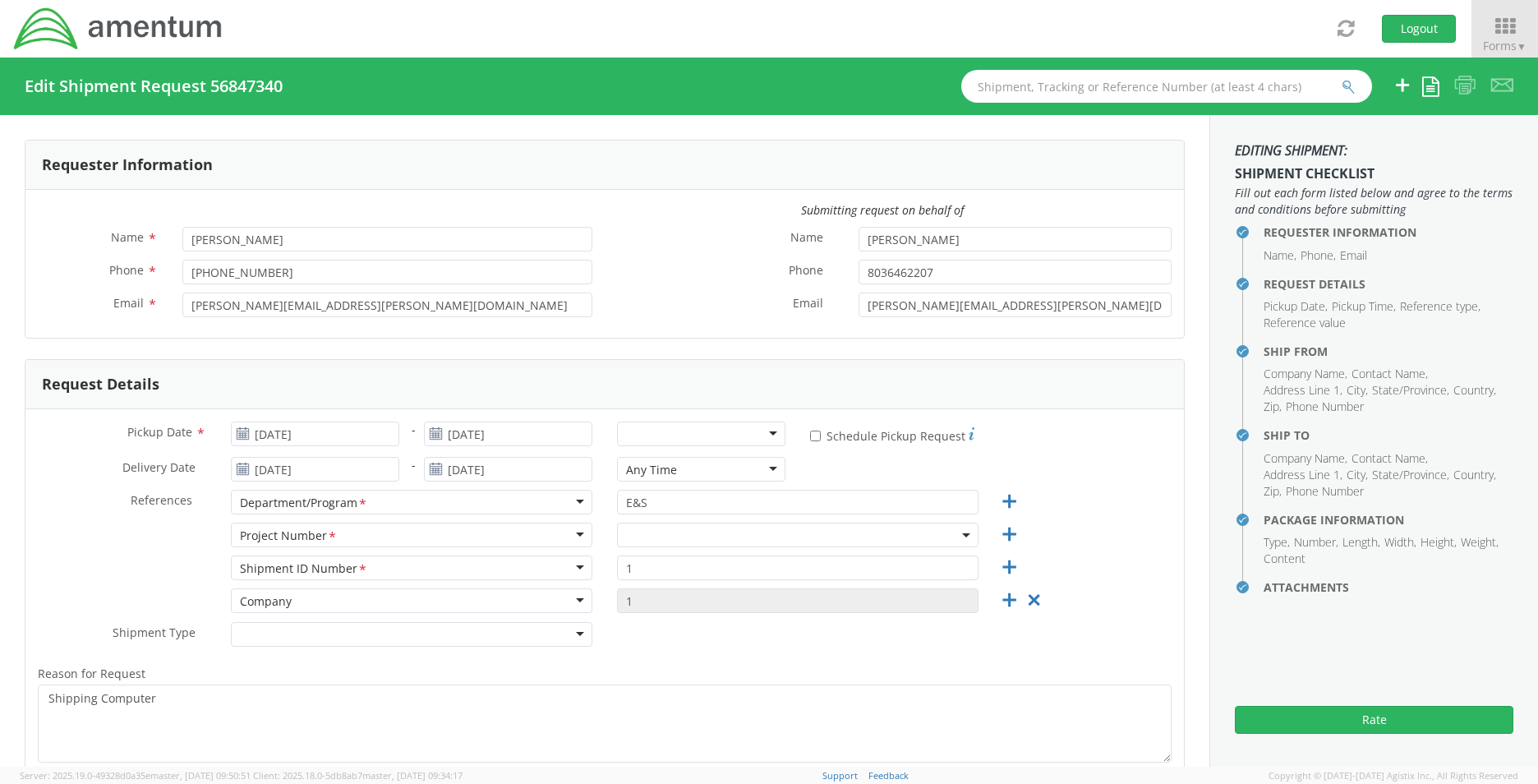
type input "Melbourne"
type input "32940"
type input "Jim Willison"
type input "8036462207"
type input "jim.willison@amentum.com"
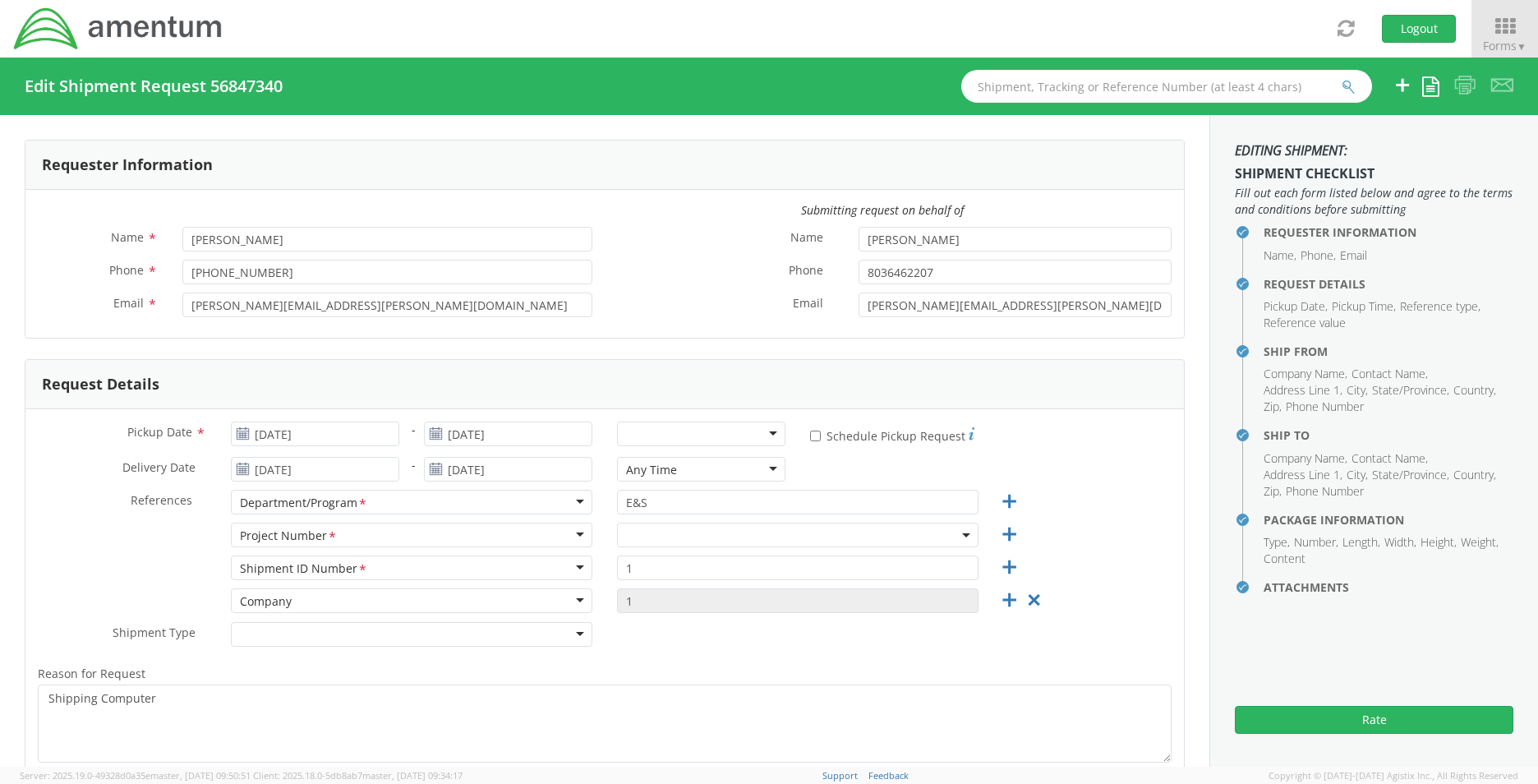
checkbox input "true"
select select
type input "Amentum"
type input "103 Willbrook Lane"
type input "Clinton"
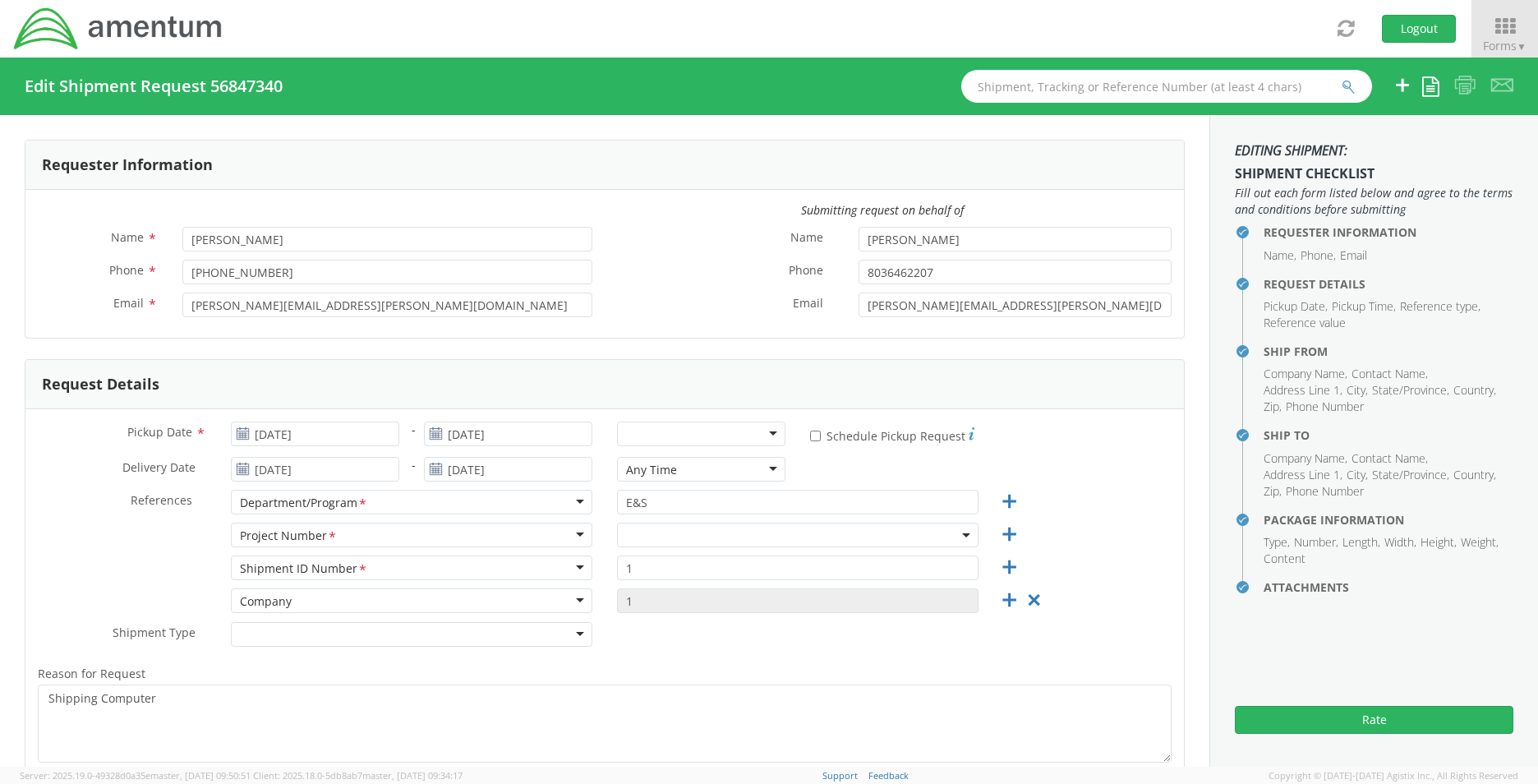
type input "37716"
type input "Kristan Wessels"
type input "864-993-65414"
type input "kristan.wessels@amentum.com"
select select "OVHD.100594.00000"
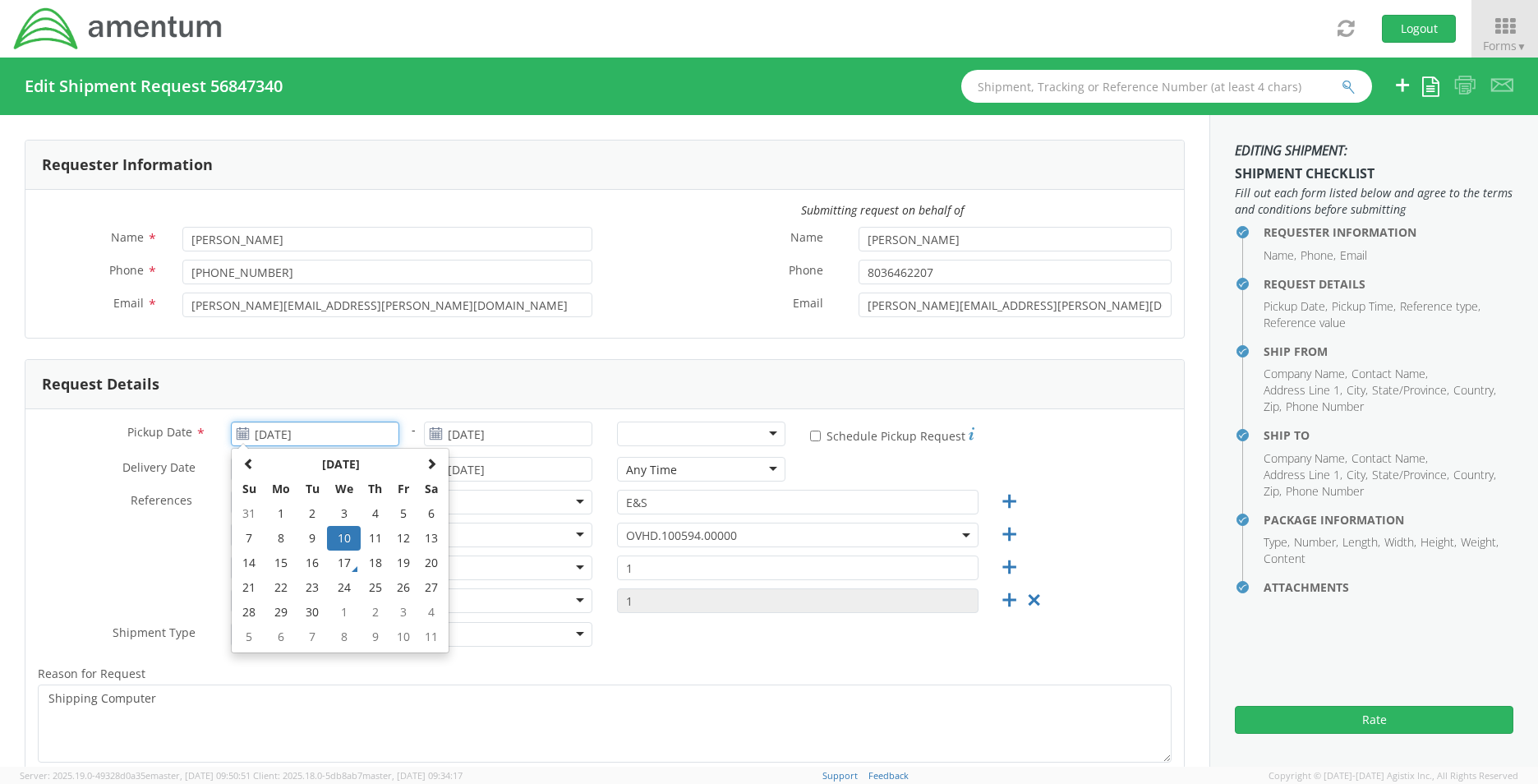
click at [370, 436] on input "09/10/2025" at bounding box center [315, 434] width 169 height 25
click at [346, 564] on td "17" at bounding box center [345, 562] width 35 height 25
type input "09/17/2025"
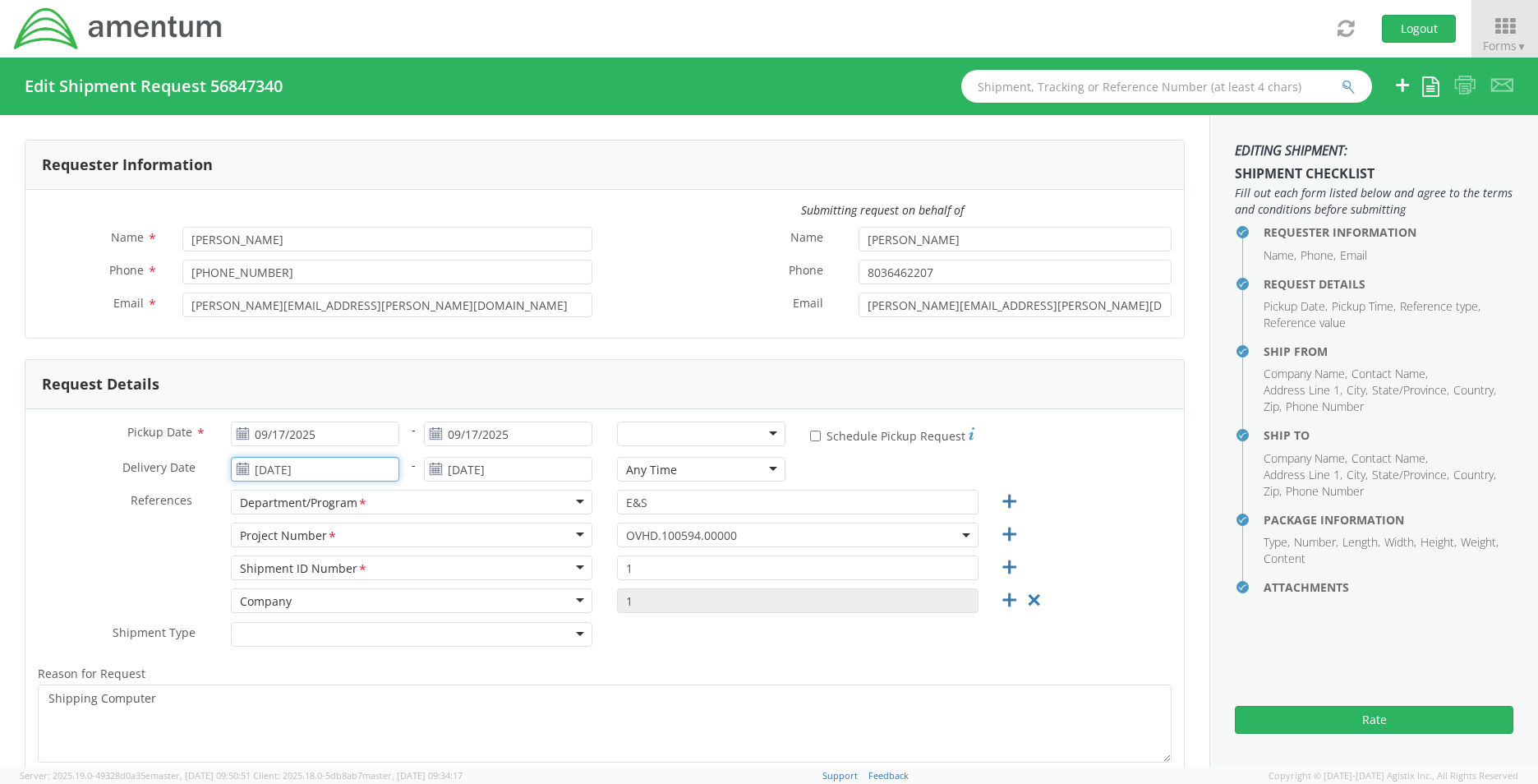
click at [337, 473] on input "09/12/2025" at bounding box center [315, 469] width 169 height 25
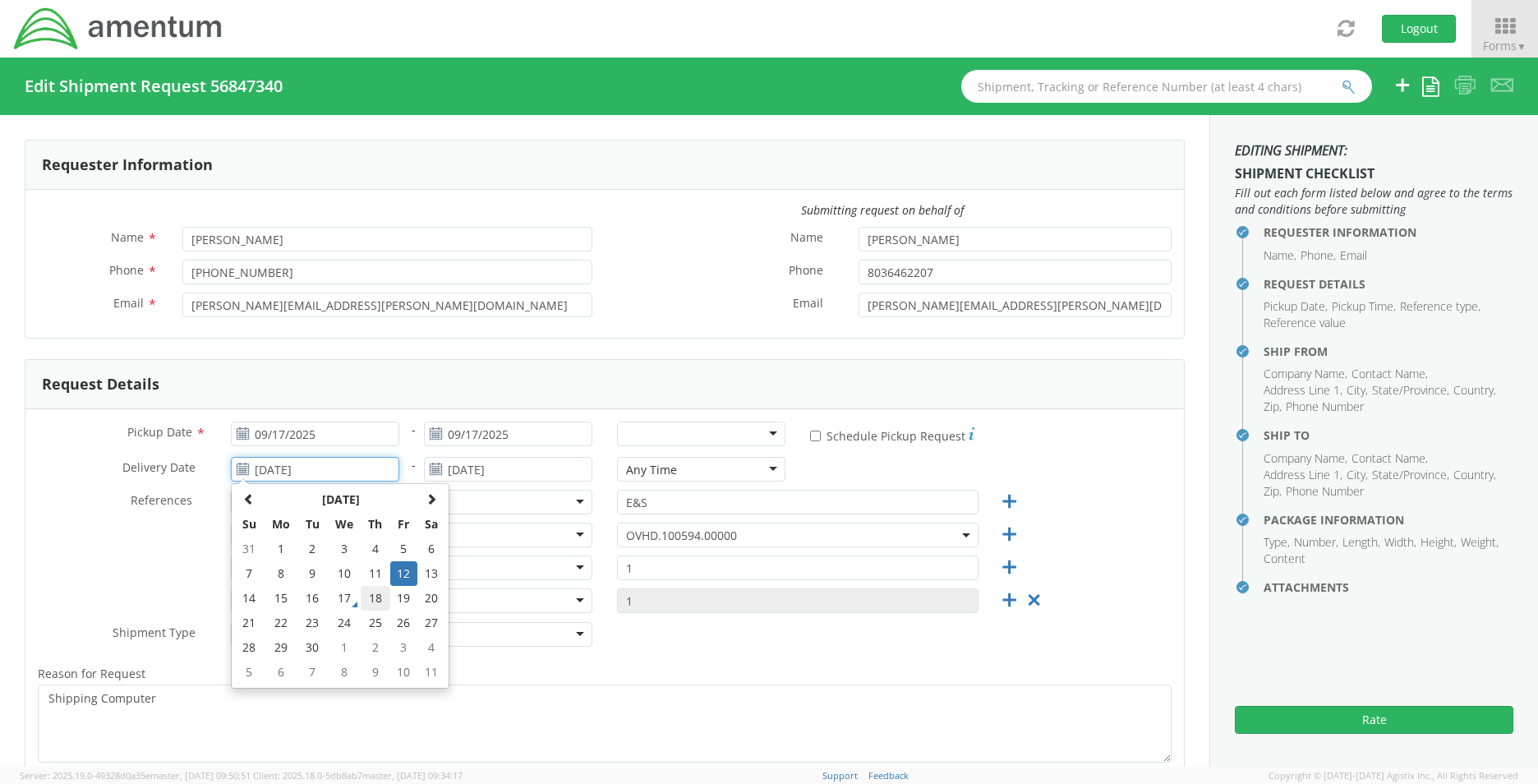
click at [375, 602] on td "18" at bounding box center [374, 598] width 28 height 25
type input "09/18/2025"
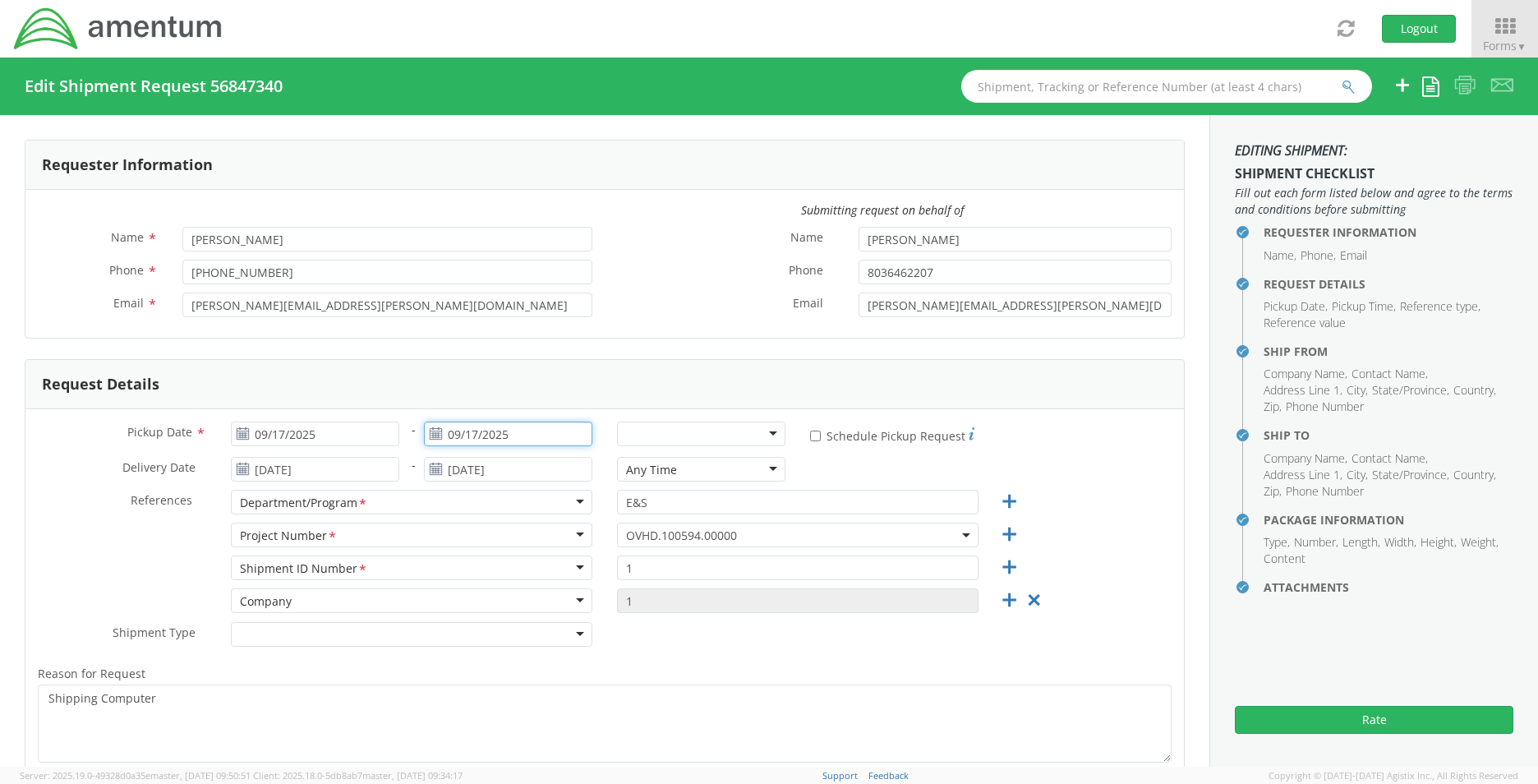
click at [528, 430] on input "09/17/2025" at bounding box center [508, 434] width 169 height 25
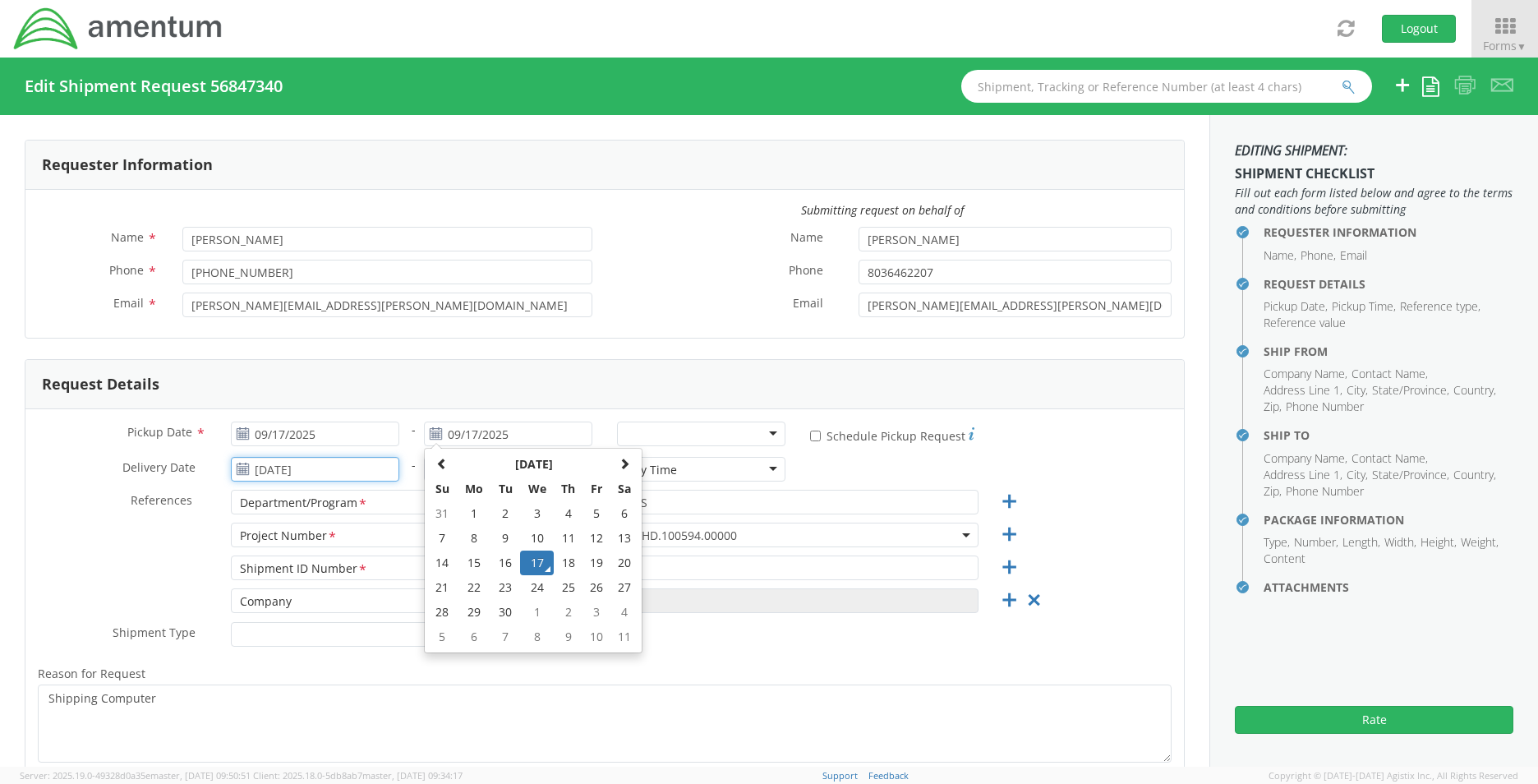
click at [364, 462] on input "09/18/2025" at bounding box center [315, 469] width 169 height 25
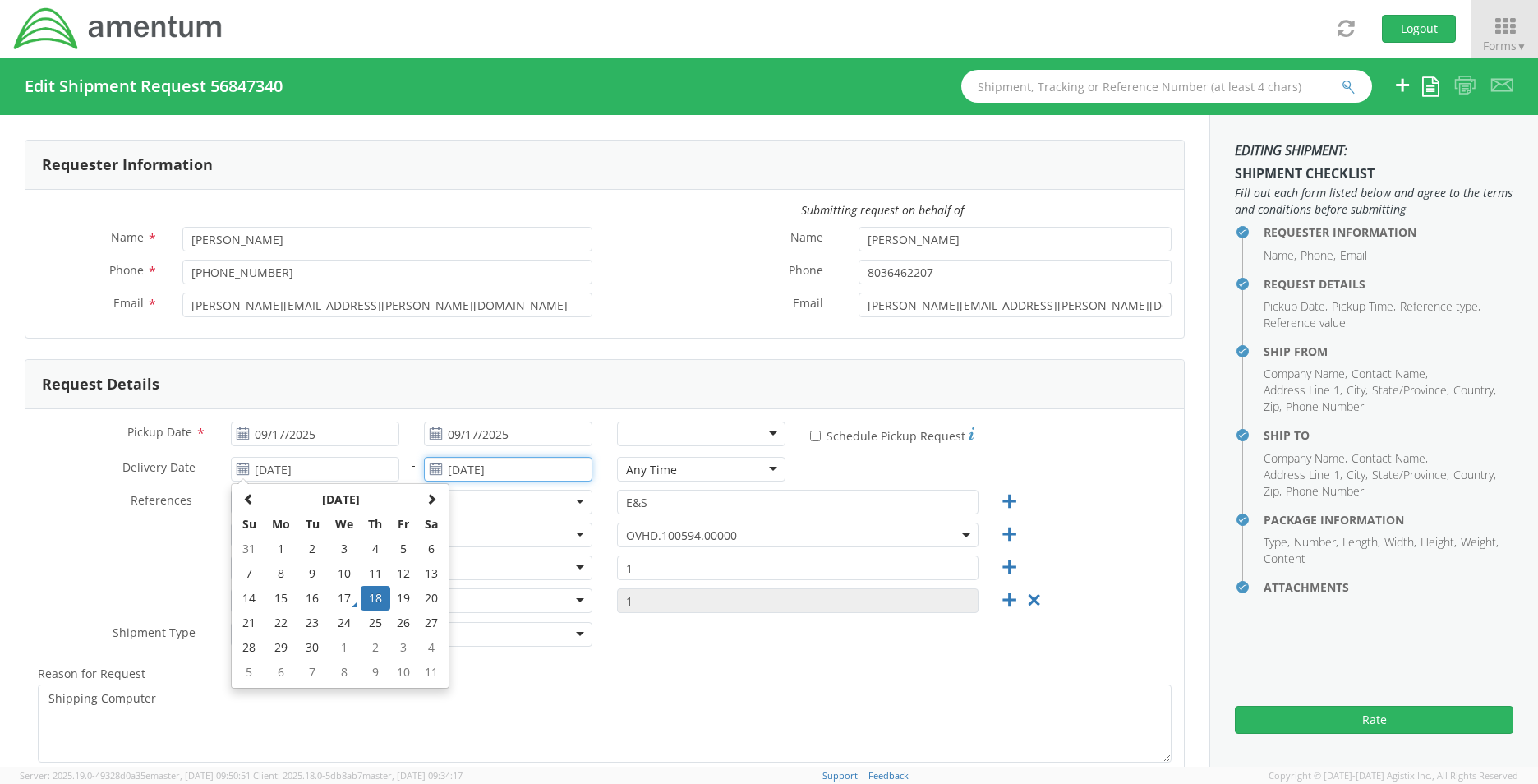
click at [476, 467] on input "09/04/2025" at bounding box center [508, 469] width 169 height 25
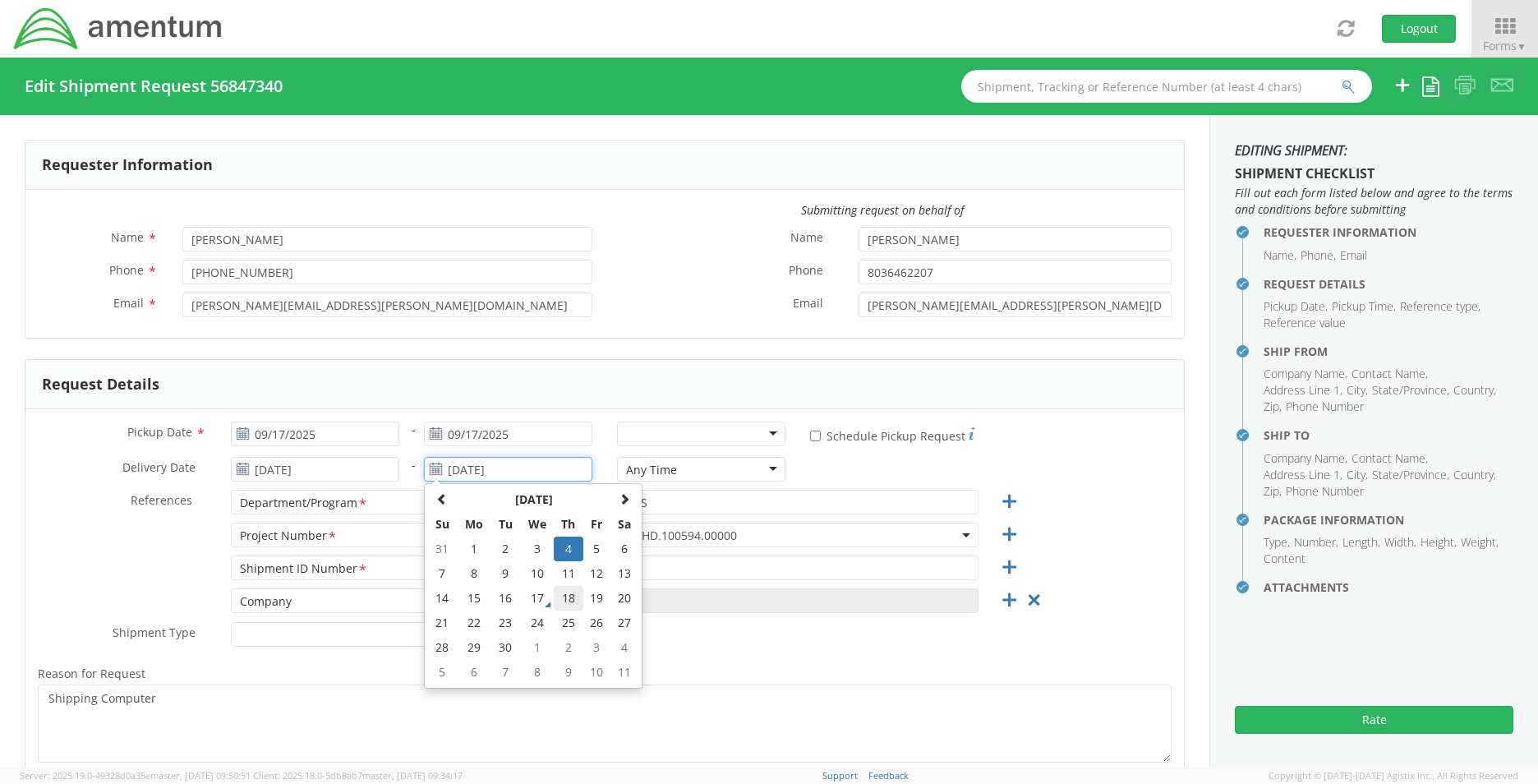
click at [558, 594] on td "18" at bounding box center [568, 598] width 28 height 25
type input "09/18/2025"
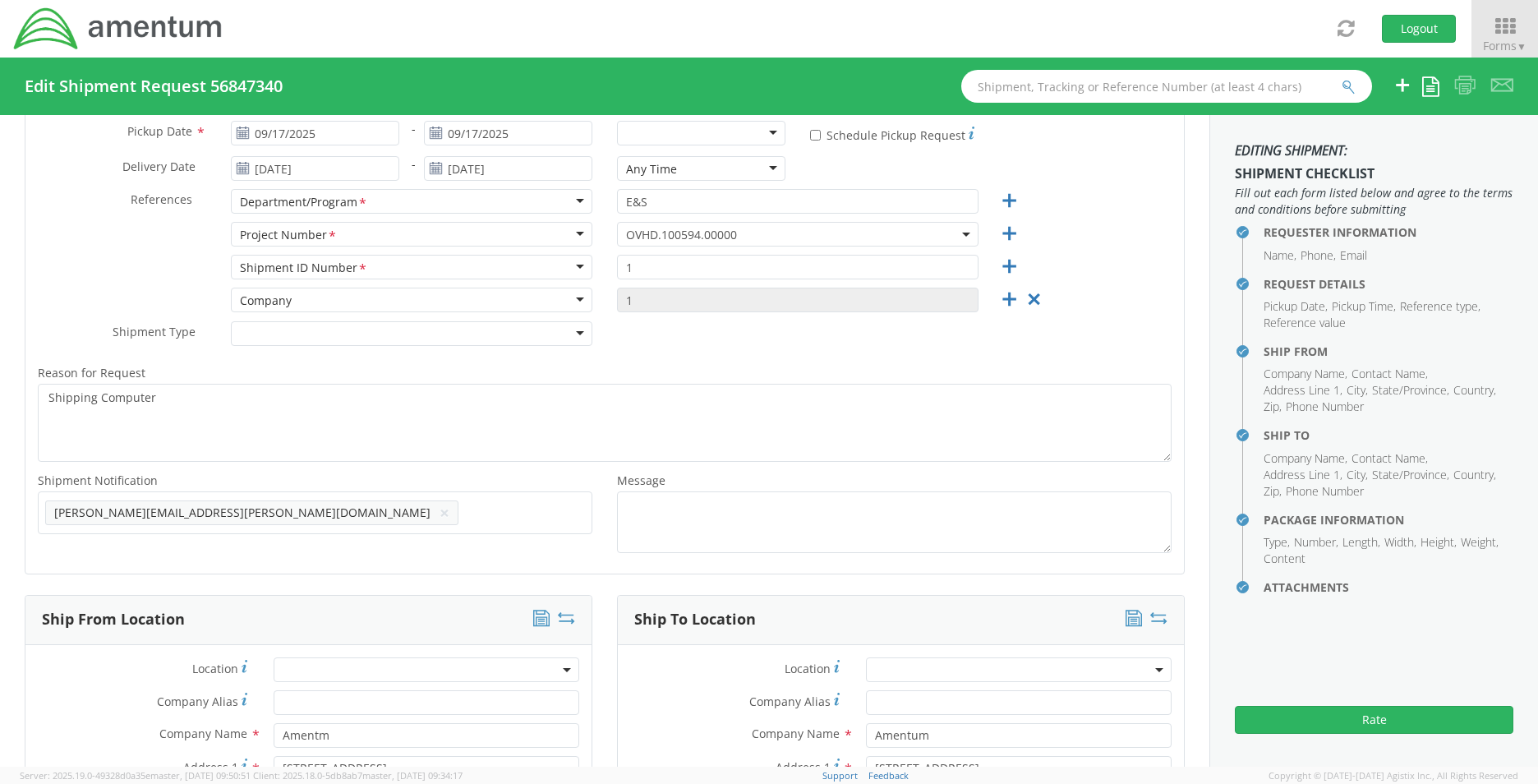
scroll to position [328, 0]
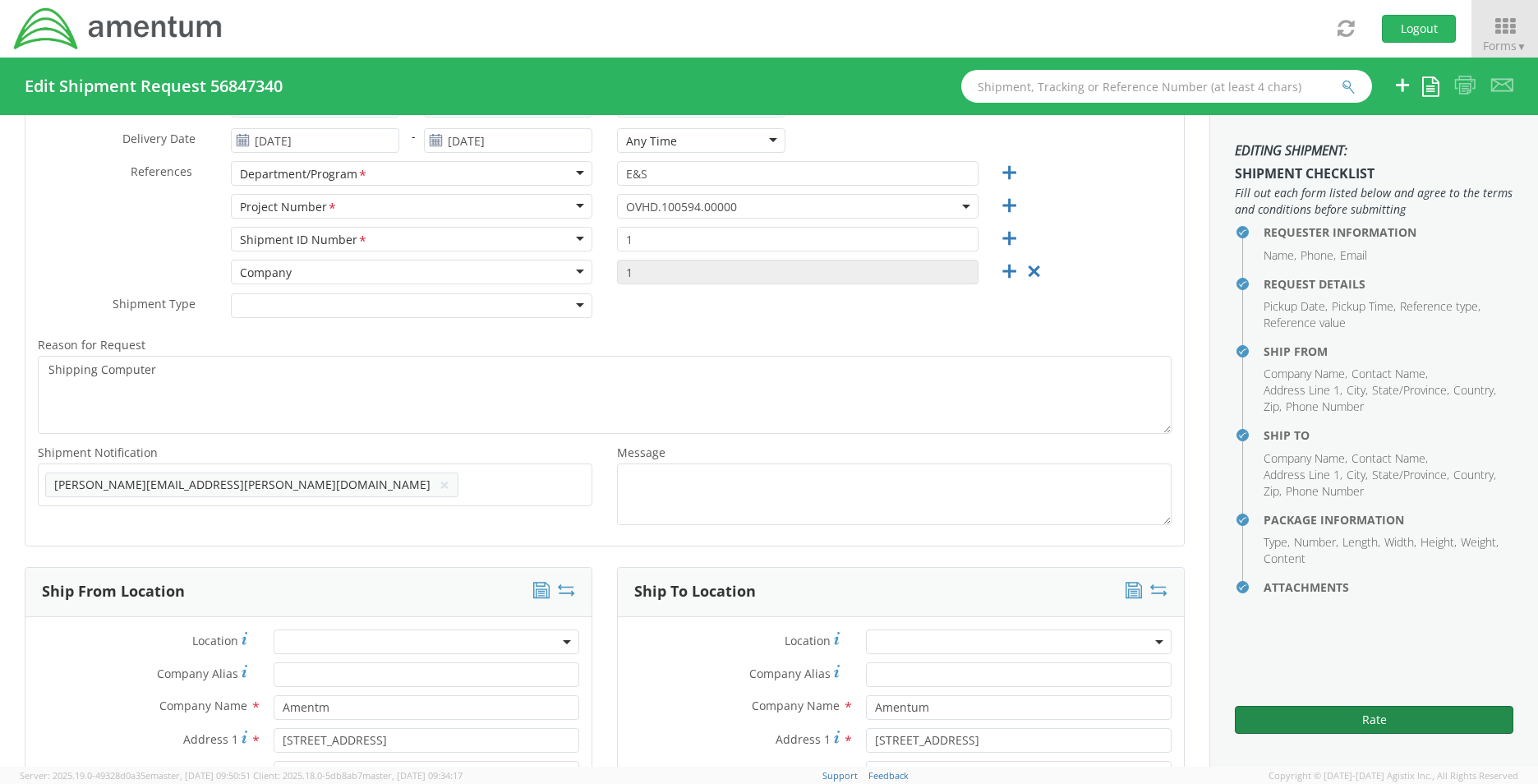
click at [1317, 723] on button "Rate" at bounding box center [1375, 720] width 279 height 28
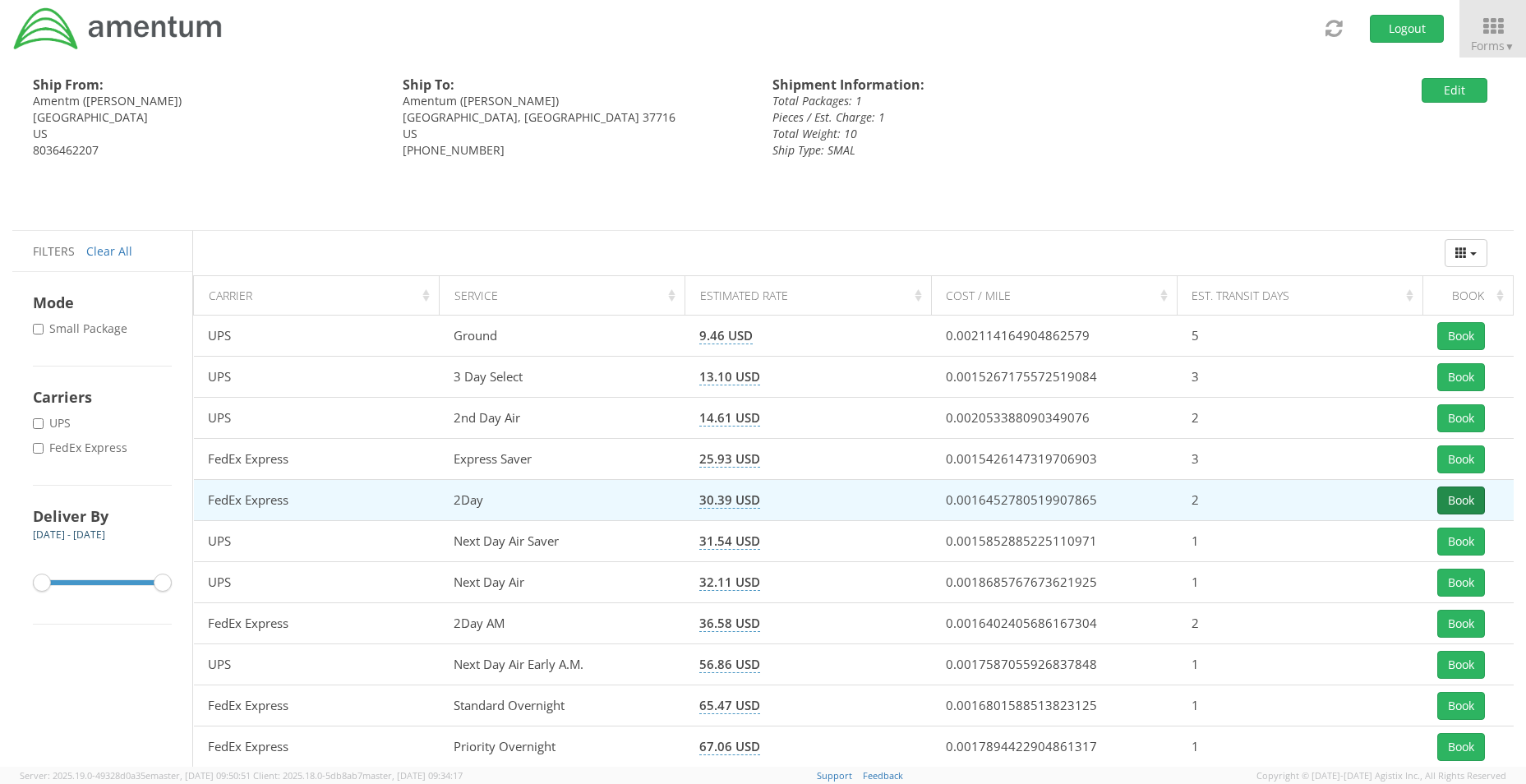
click at [1458, 492] on button "Book" at bounding box center [1461, 500] width 48 height 28
